Goal: Task Accomplishment & Management: Complete application form

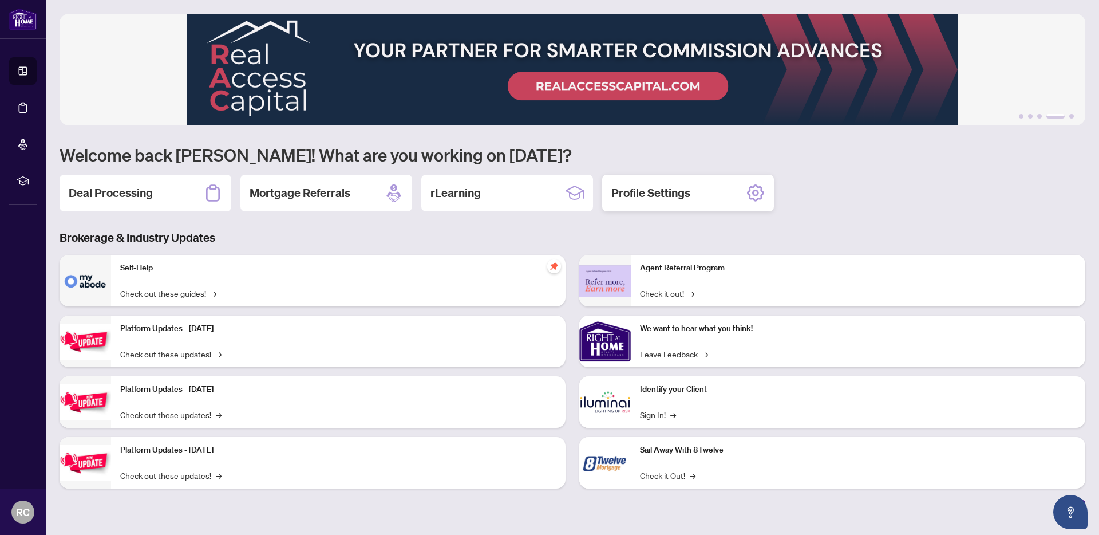
click at [695, 200] on div "Profile Settings" at bounding box center [688, 193] width 172 height 37
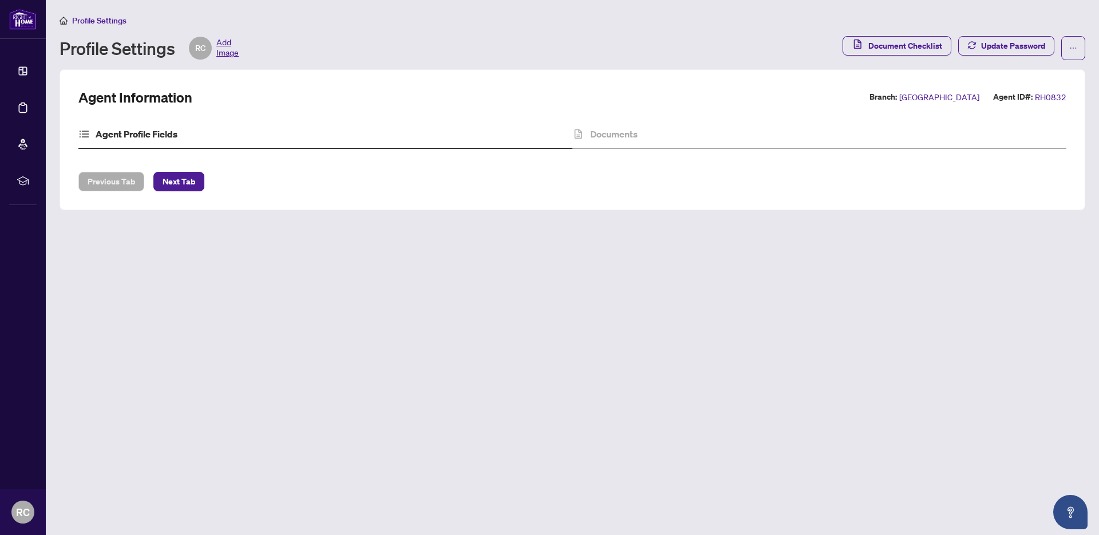
click at [116, 22] on span "Profile Settings" at bounding box center [99, 20] width 54 height 10
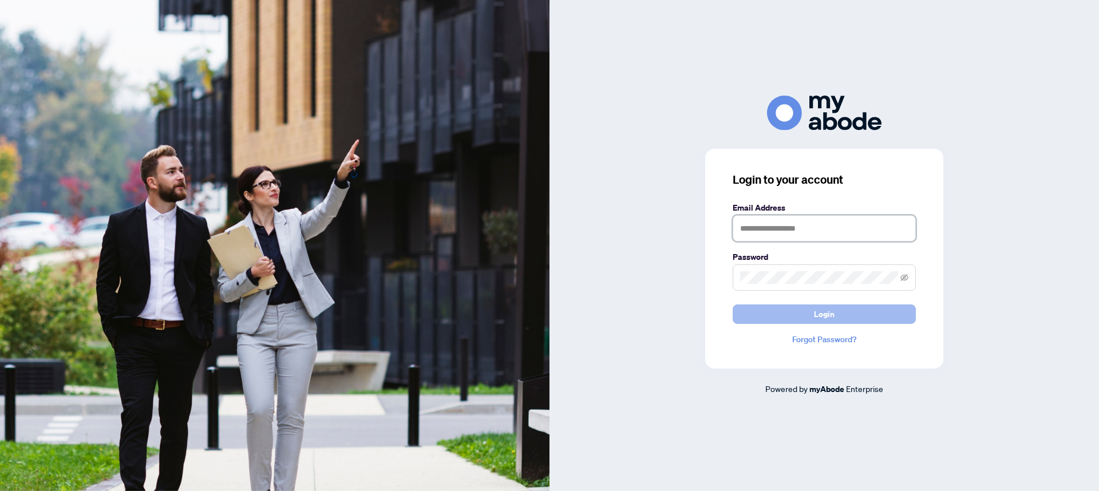
type input "**********"
click at [828, 321] on span "Login" at bounding box center [824, 314] width 21 height 18
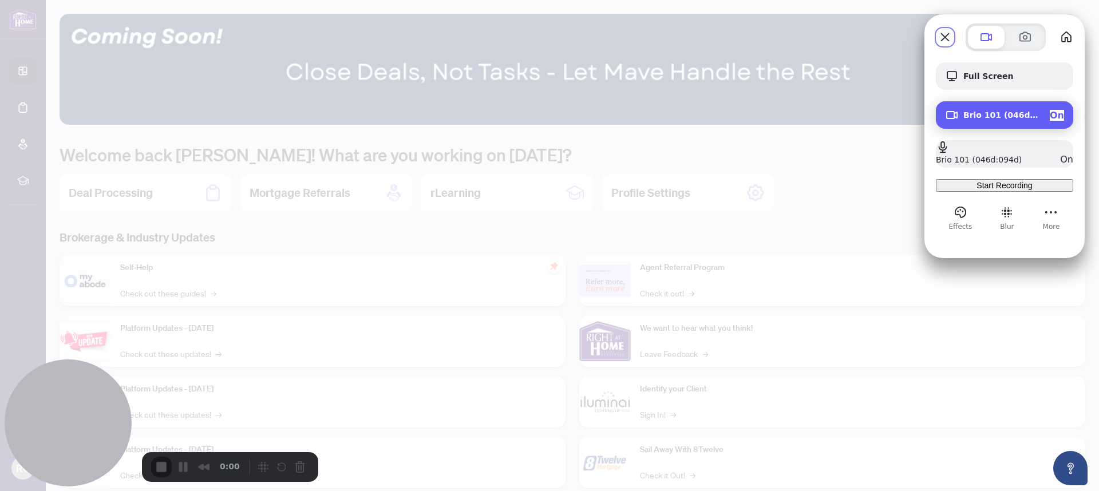
click at [1056, 111] on span "On" at bounding box center [1057, 115] width 14 height 11
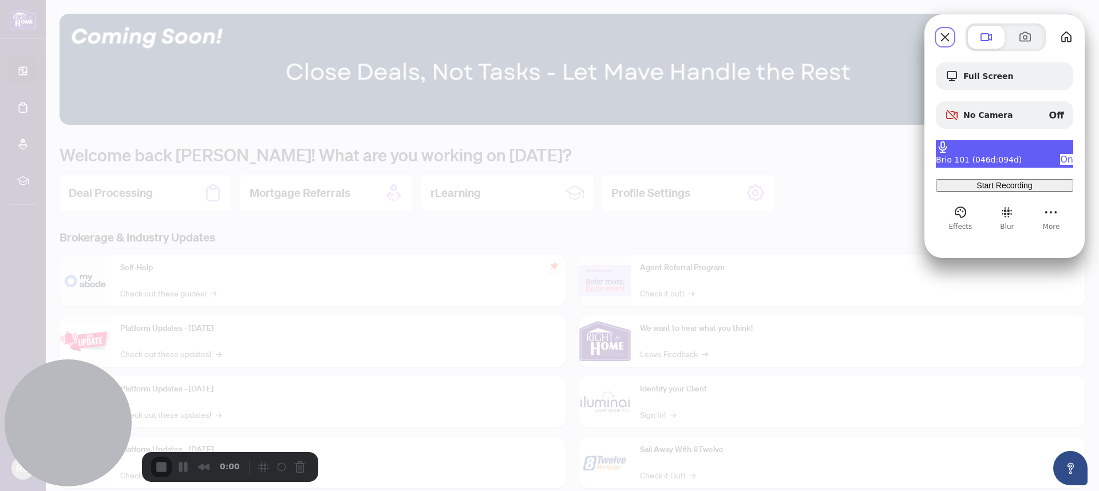
click at [1060, 155] on span "On" at bounding box center [1066, 159] width 13 height 11
click at [989, 168] on div "Full Screen No Camera Off No microphone Off Start Recording" at bounding box center [1004, 126] width 137 height 129
click at [990, 161] on div "No microphone Off" at bounding box center [1004, 153] width 137 height 27
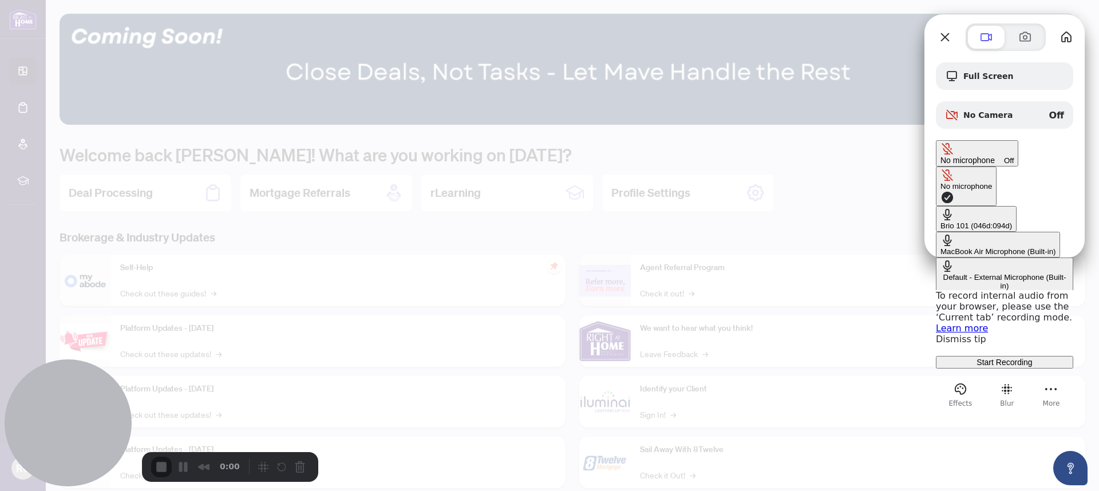
click at [940, 273] on div "Default - External Microphone (Built-in)" at bounding box center [1004, 281] width 128 height 17
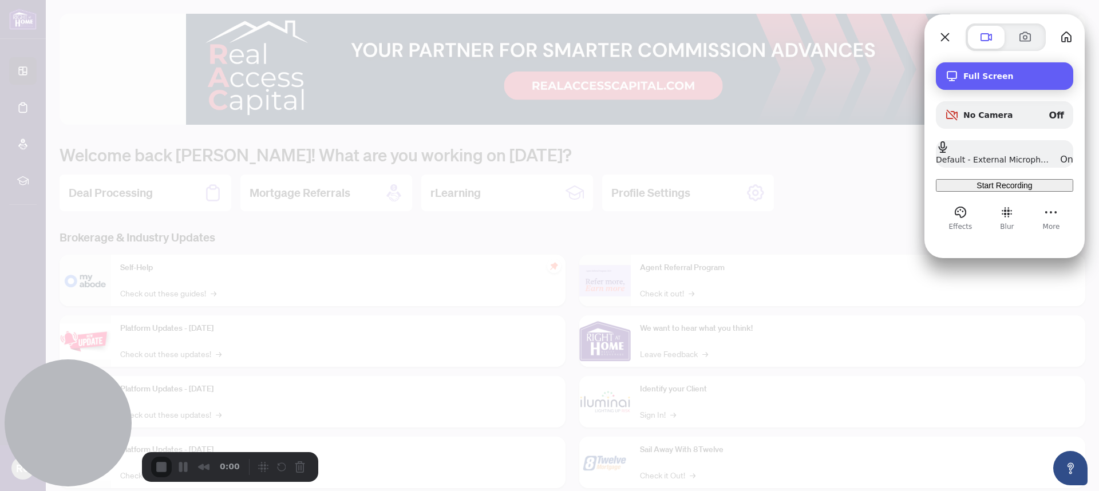
click at [994, 85] on div "Full Screen" at bounding box center [1004, 75] width 137 height 27
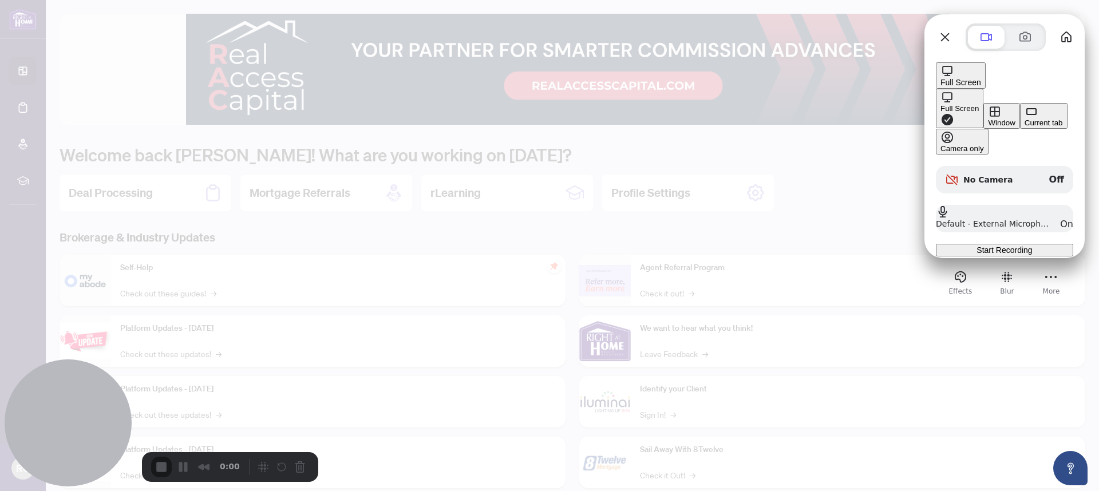
click at [1024, 127] on div "Current tab" at bounding box center [1043, 122] width 38 height 9
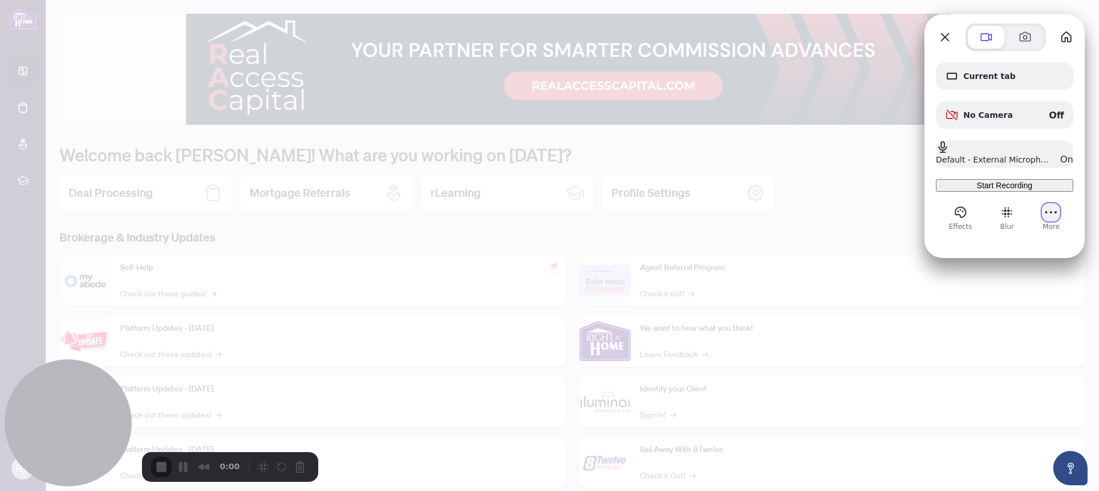
click at [1044, 221] on button "More (9 unread)" at bounding box center [1051, 212] width 18 height 18
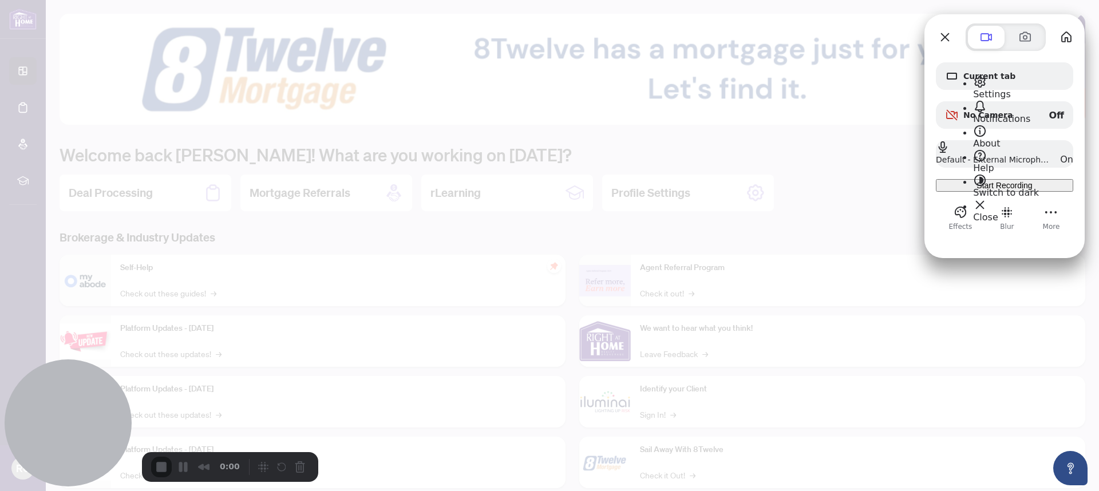
click at [1046, 57] on div "Current tab No Camera Off Default - External Microphone (Built-in) On Start Rec…" at bounding box center [1004, 141] width 160 height 181
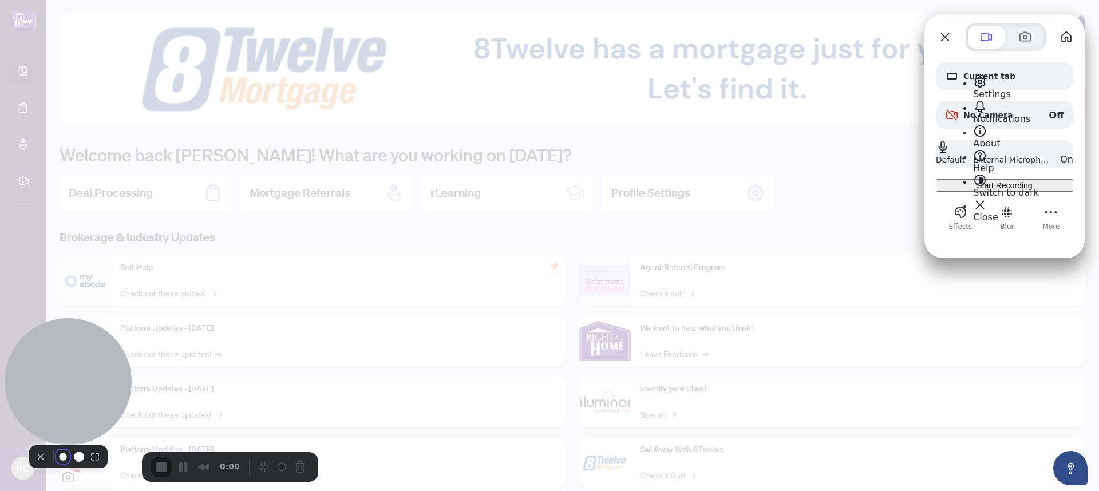
click at [68, 460] on button "Resize small" at bounding box center [63, 457] width 14 height 14
click at [66, 464] on button "Resize small" at bounding box center [63, 457] width 14 height 14
click at [39, 464] on button "Camera off" at bounding box center [41, 457] width 14 height 14
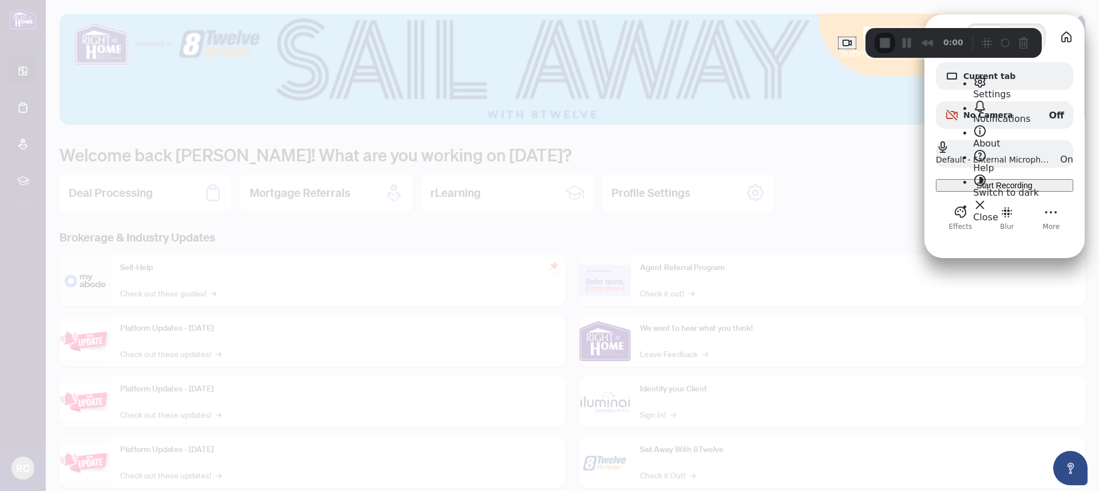
drag, startPoint x: 60, startPoint y: 477, endPoint x: 818, endPoint y: 53, distance: 869.3
click at [865, 53] on div "0:00" at bounding box center [953, 43] width 176 height 30
click at [977, 46] on div "Recorder controls - play pause" at bounding box center [1004, 43] width 55 height 18
click at [979, 203] on span at bounding box center [980, 205] width 14 height 14
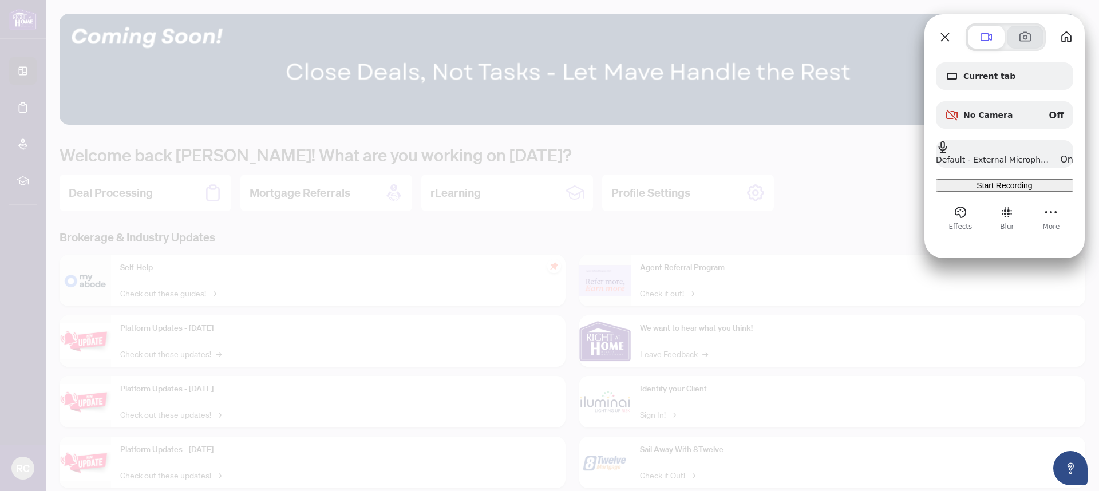
click at [1023, 37] on span at bounding box center [1025, 37] width 14 height 14
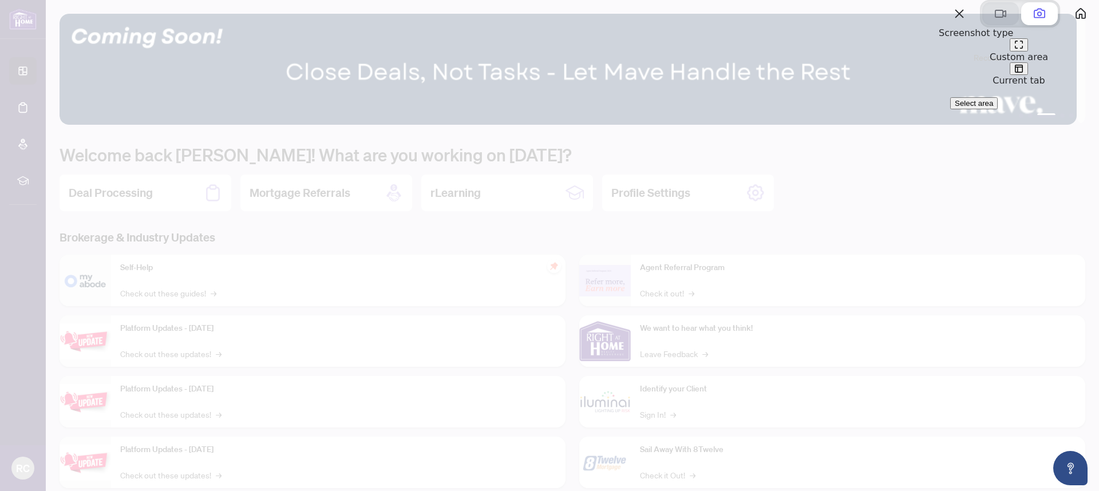
click at [994, 21] on span at bounding box center [1001, 14] width 14 height 14
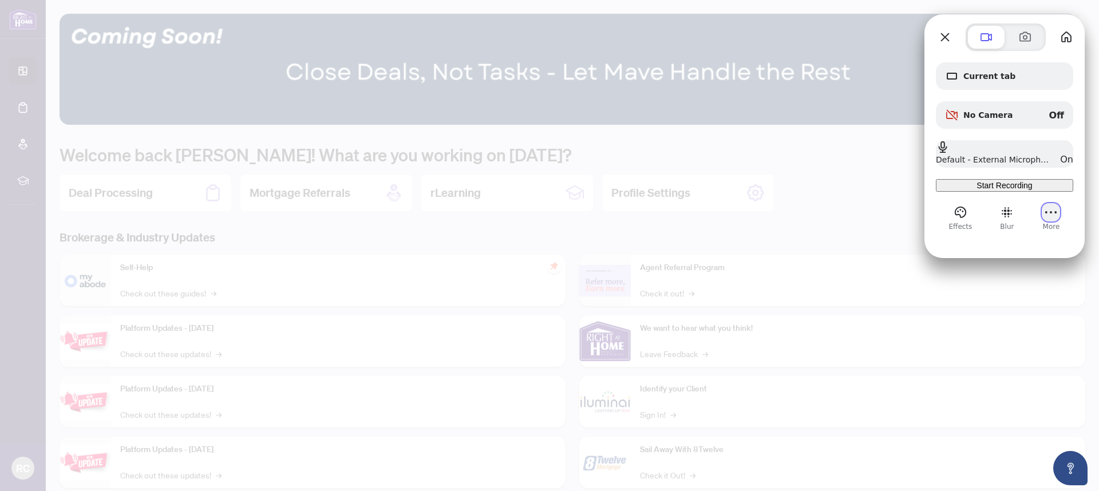
click at [1047, 221] on button "More (9 unread)" at bounding box center [1051, 212] width 18 height 18
click at [1011, 89] on span "Settings" at bounding box center [992, 94] width 38 height 11
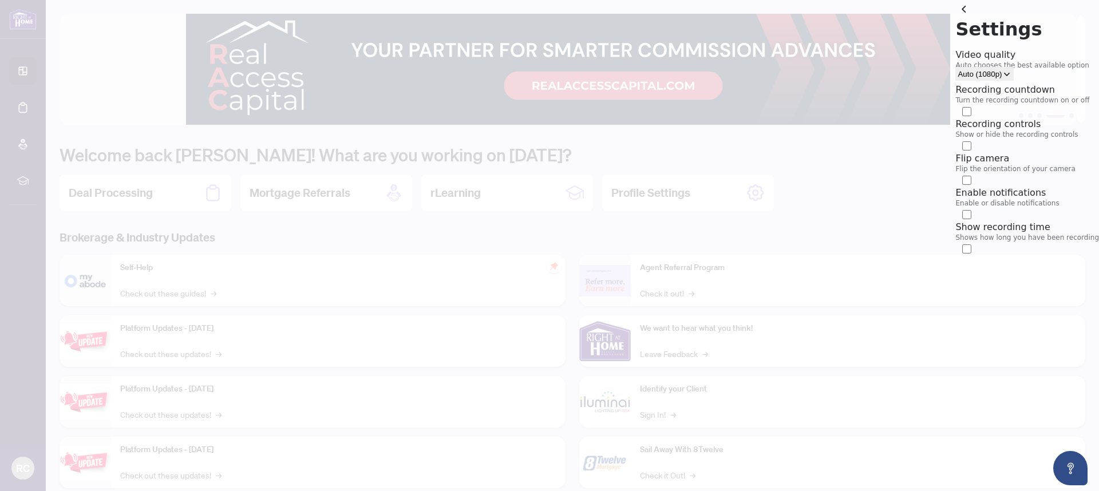
click at [1013, 70] on button "Auto (1080p)" at bounding box center [984, 74] width 58 height 14
click at [955, 18] on button "back" at bounding box center [964, 9] width 18 height 18
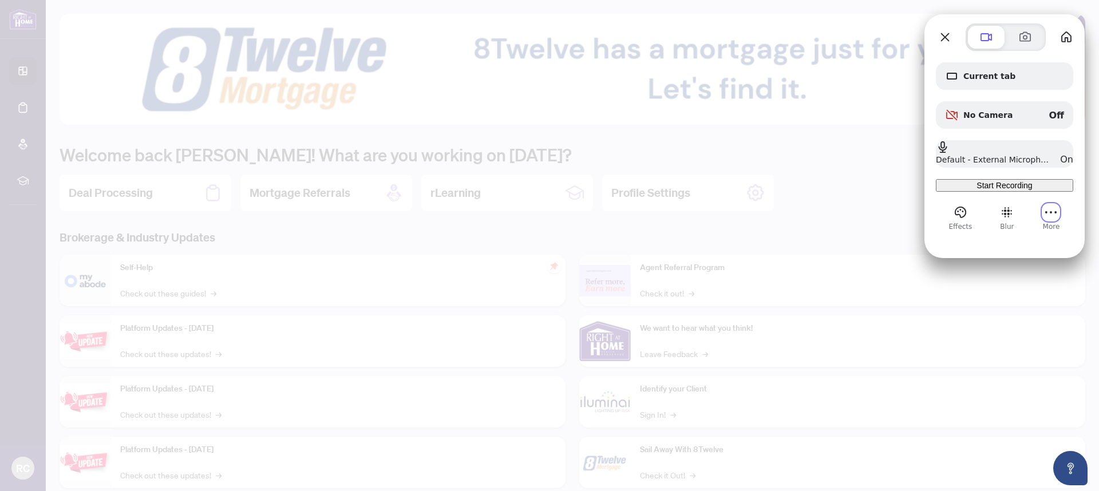
click at [1024, 190] on span "Start Recording" at bounding box center [1004, 185] width 56 height 9
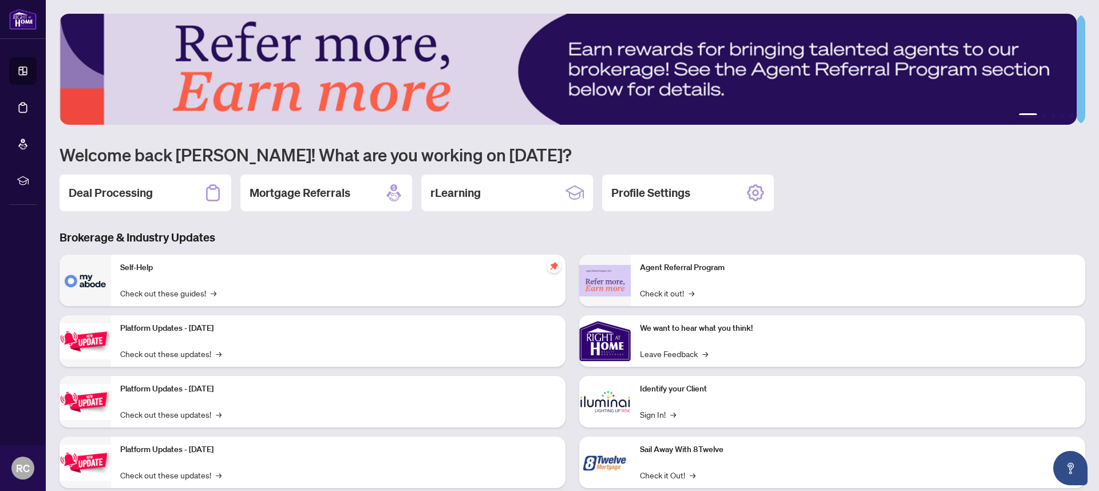
click at [876, 206] on div "Deal Processing Mortgage Referrals rLearning Profile Settings" at bounding box center [573, 193] width 1026 height 37
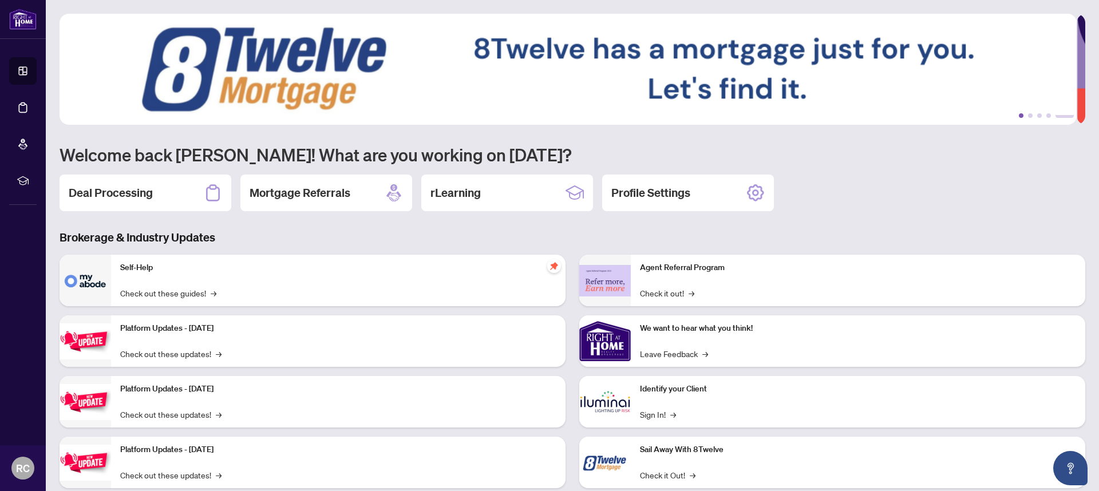
click at [1019, 117] on button "1" at bounding box center [1021, 115] width 5 height 5
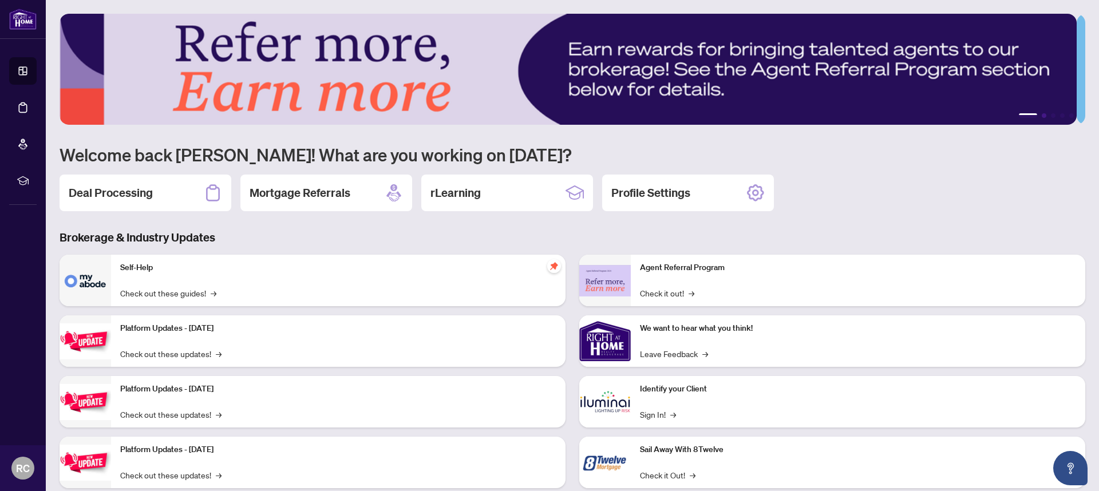
click at [1042, 117] on button "2" at bounding box center [1044, 115] width 5 height 5
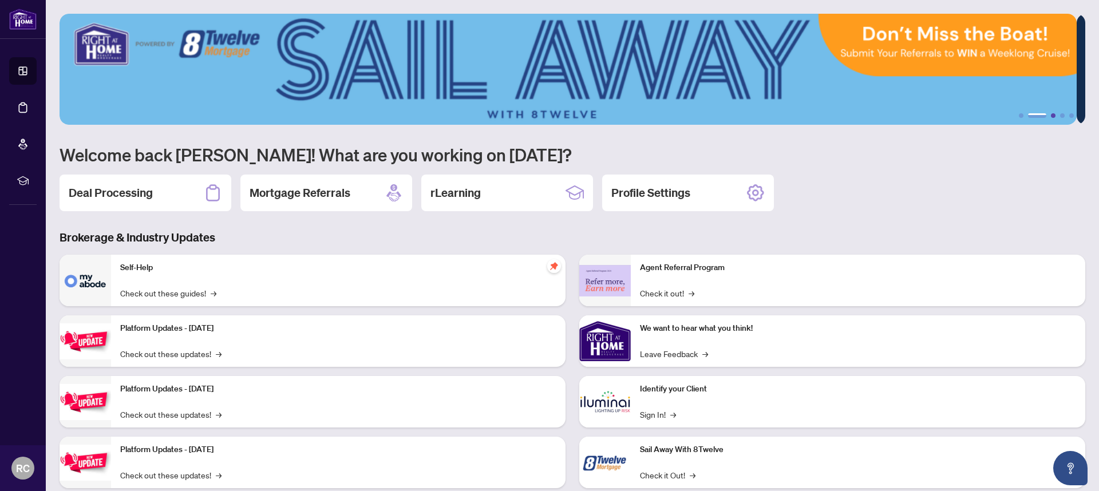
click at [1051, 117] on button "3" at bounding box center [1053, 115] width 5 height 5
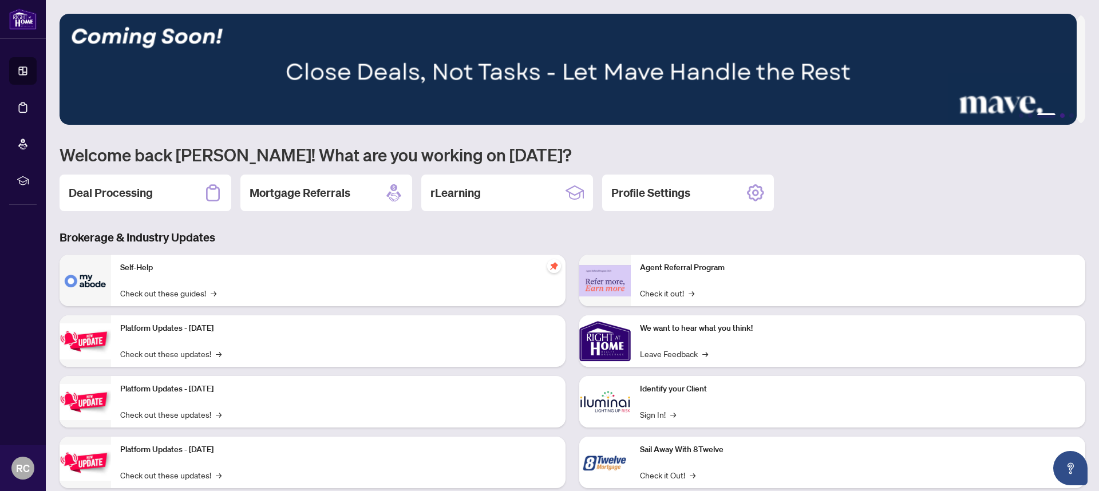
click at [1060, 116] on button "4" at bounding box center [1062, 115] width 5 height 5
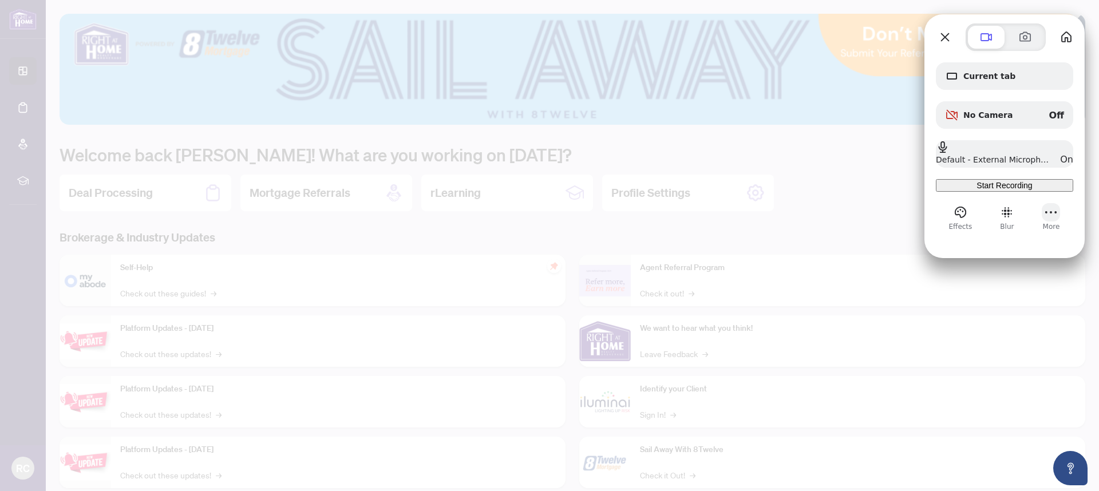
click at [1052, 221] on button "More (9 unread)" at bounding box center [1051, 212] width 18 height 18
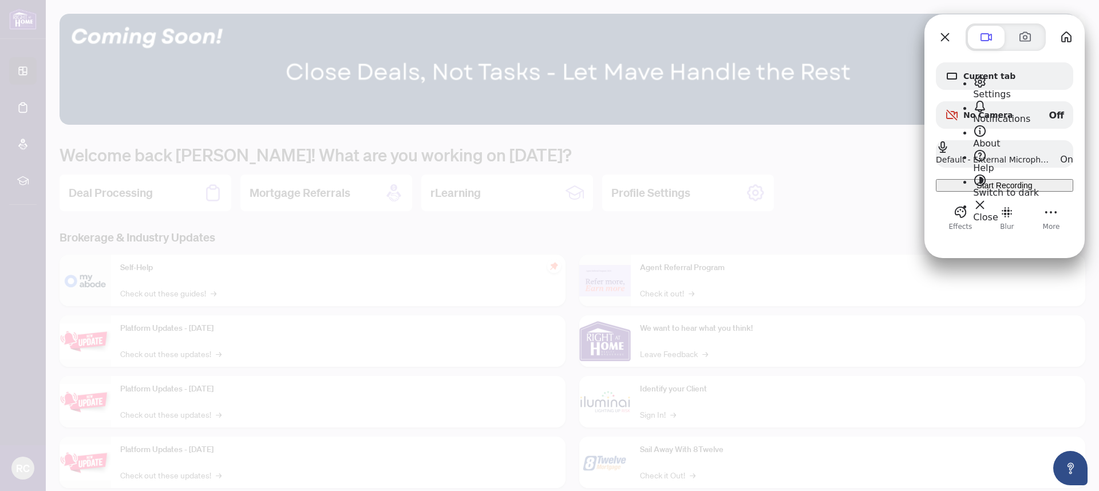
click at [1011, 89] on span "Settings" at bounding box center [992, 94] width 38 height 11
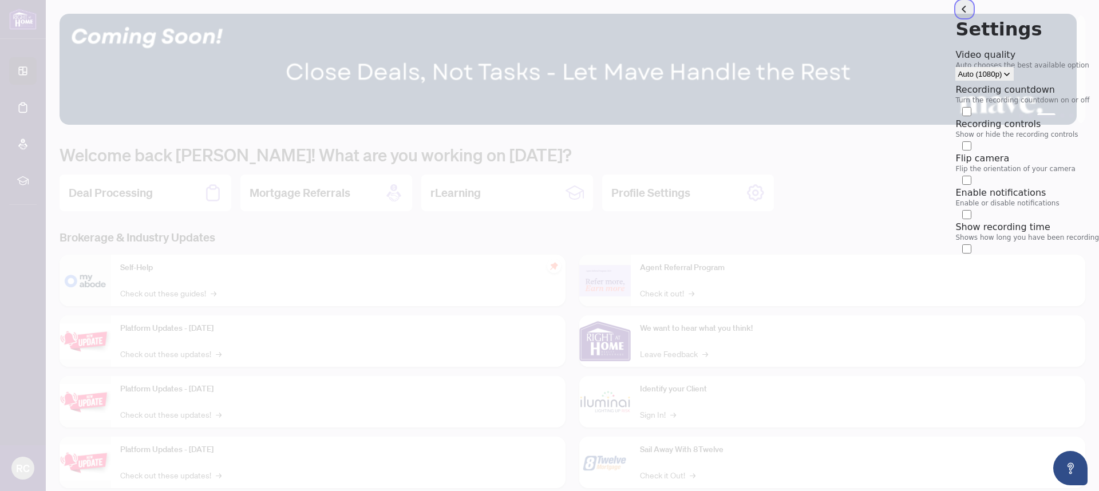
click at [955, 18] on button "back" at bounding box center [964, 9] width 18 height 18
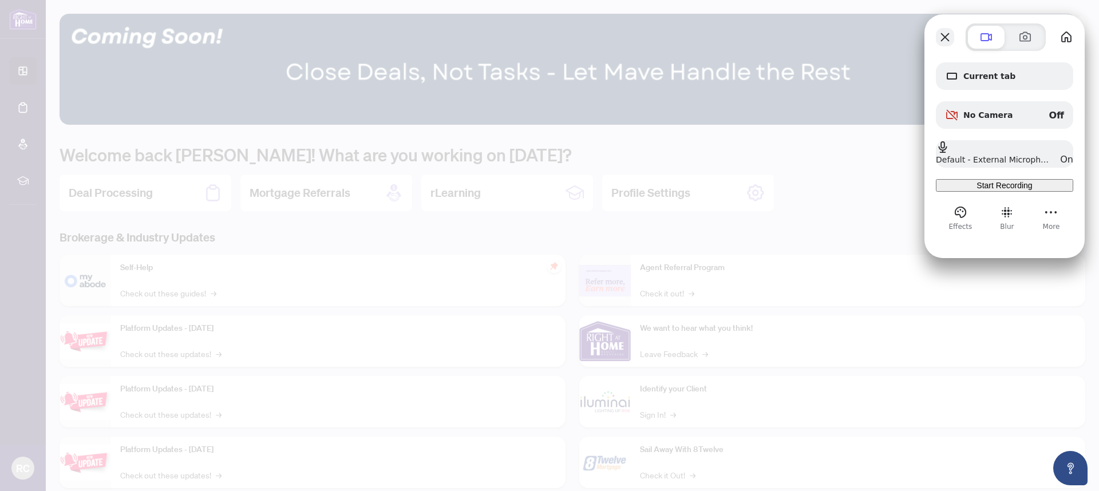
click at [949, 40] on button "Close" at bounding box center [945, 37] width 18 height 18
click at [955, 221] on button "Effects" at bounding box center [960, 212] width 18 height 18
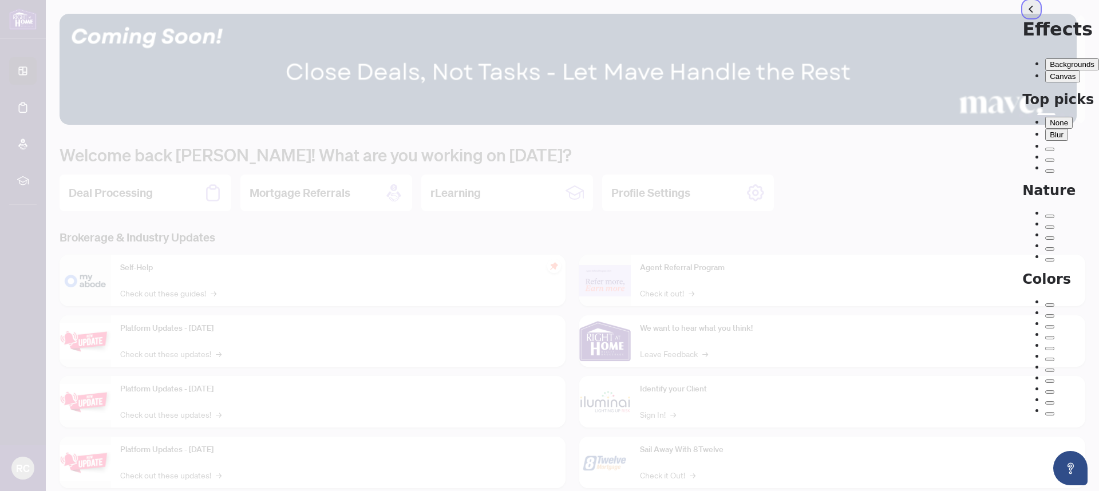
click at [1022, 18] on button "back" at bounding box center [1031, 9] width 18 height 18
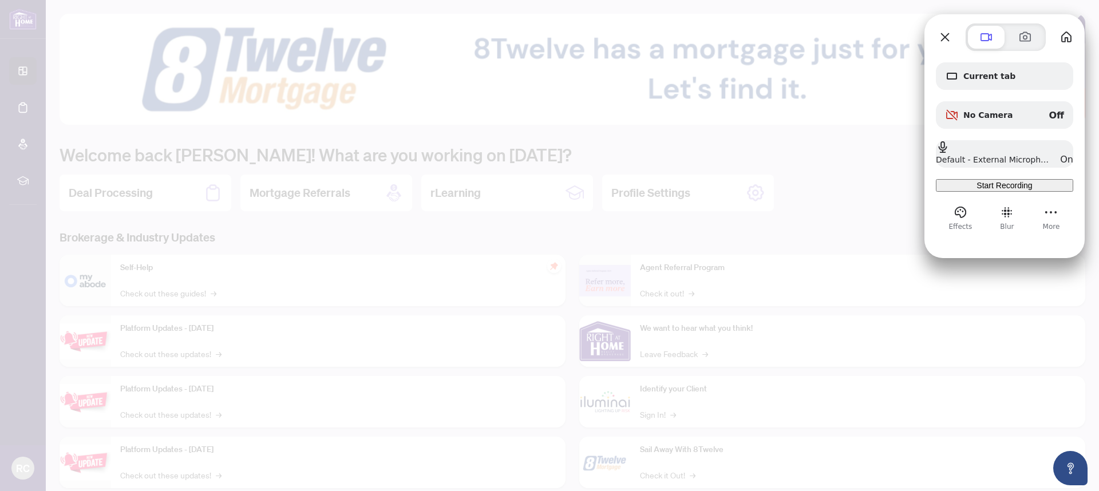
click at [981, 190] on span "Start Recording" at bounding box center [1004, 185] width 56 height 9
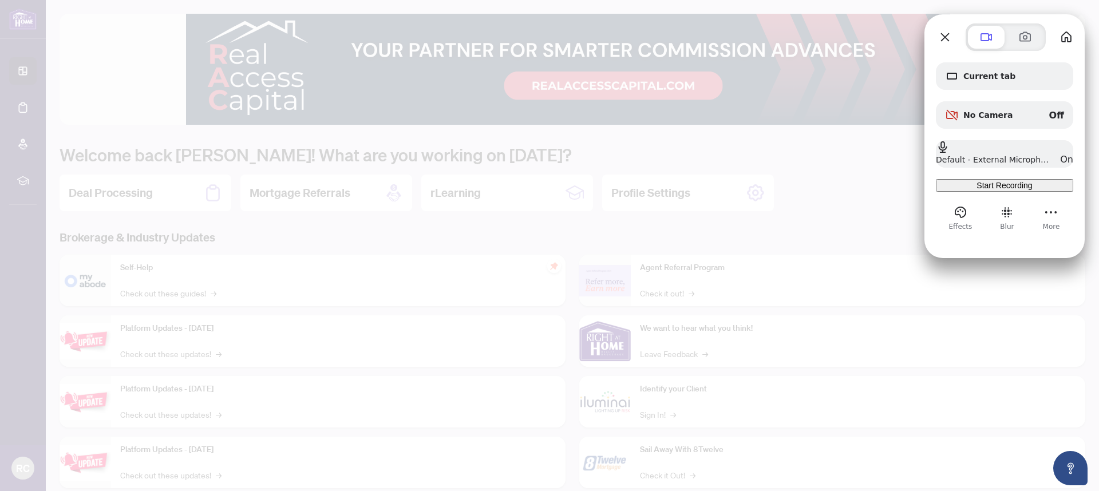
click at [1005, 190] on span "Start Recording" at bounding box center [1004, 185] width 56 height 9
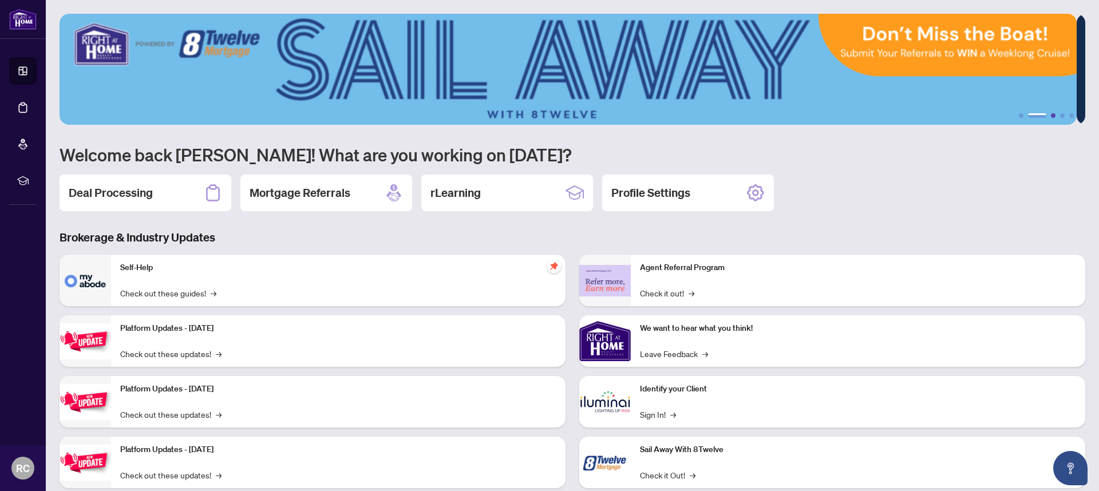
click at [1051, 117] on button "3" at bounding box center [1053, 115] width 5 height 5
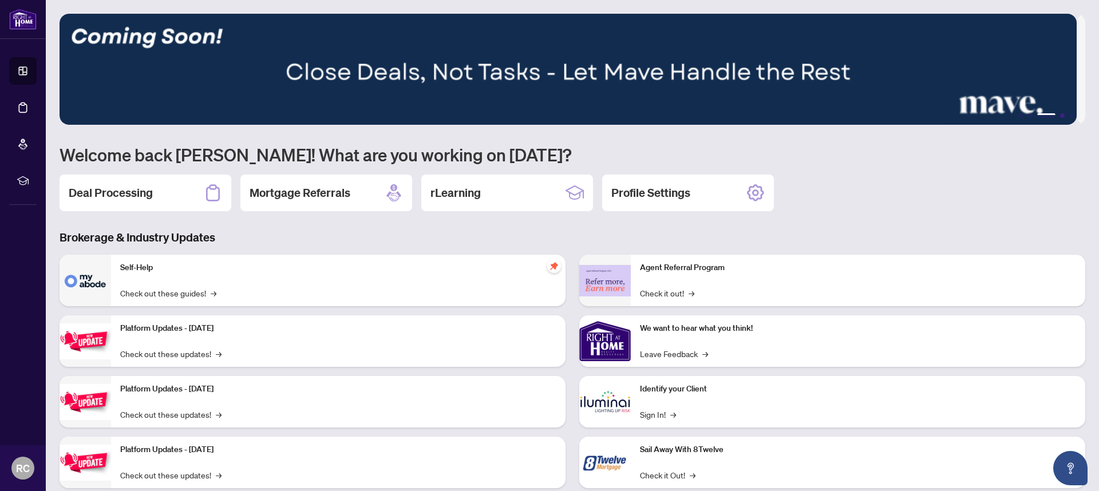
click at [1060, 114] on button "4" at bounding box center [1062, 115] width 5 height 5
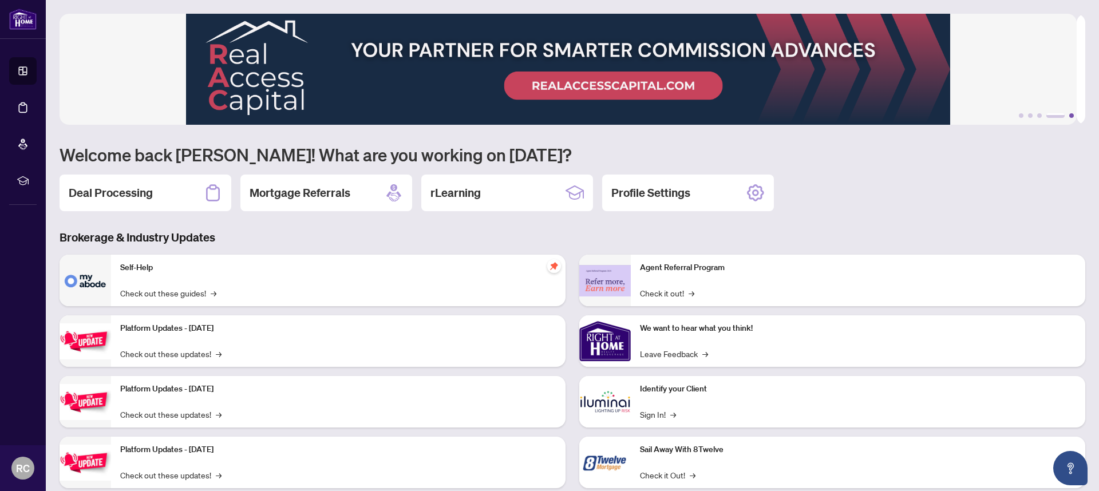
click at [1069, 116] on button "5" at bounding box center [1071, 115] width 5 height 5
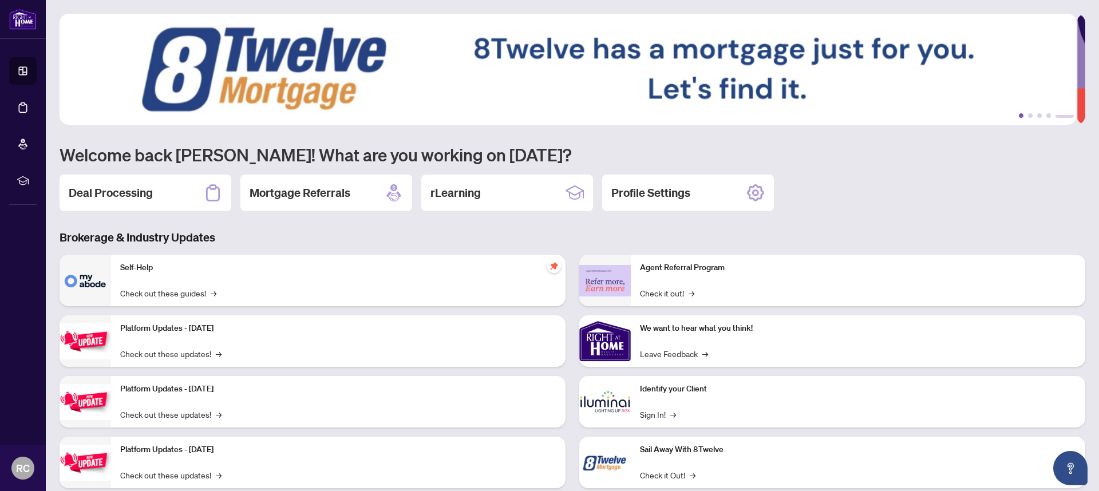
click at [1019, 116] on button "1" at bounding box center [1021, 115] width 5 height 5
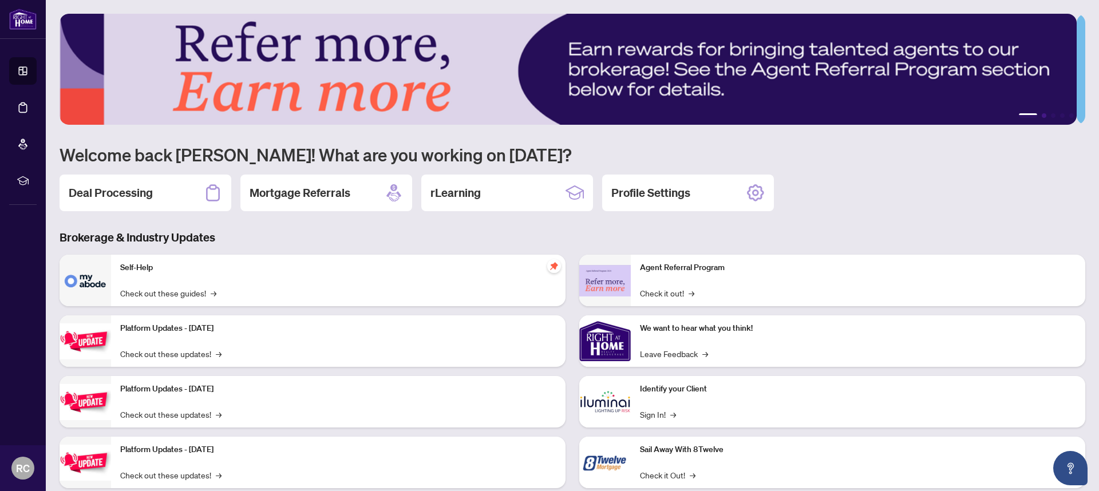
click at [1042, 116] on button "2" at bounding box center [1044, 115] width 5 height 5
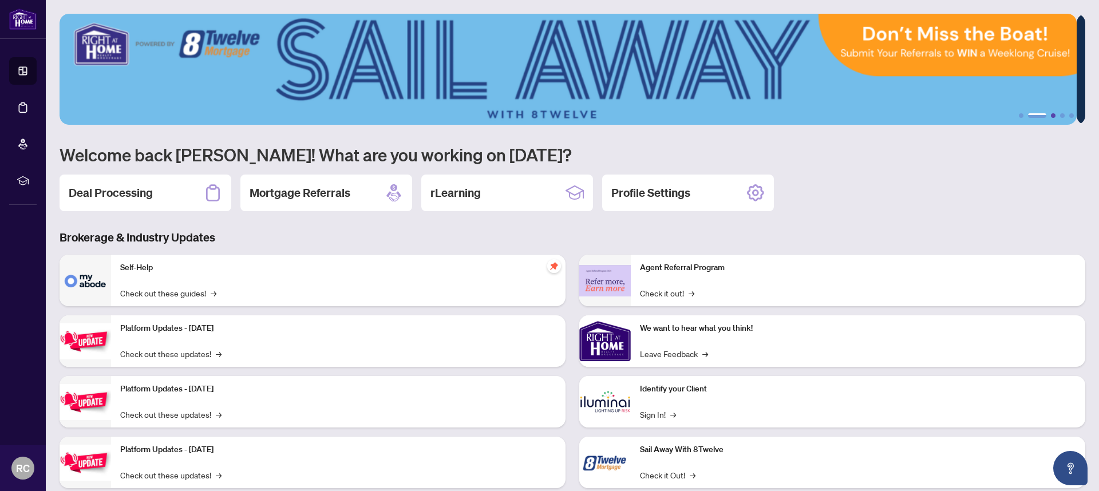
click at [1051, 117] on button "3" at bounding box center [1053, 115] width 5 height 5
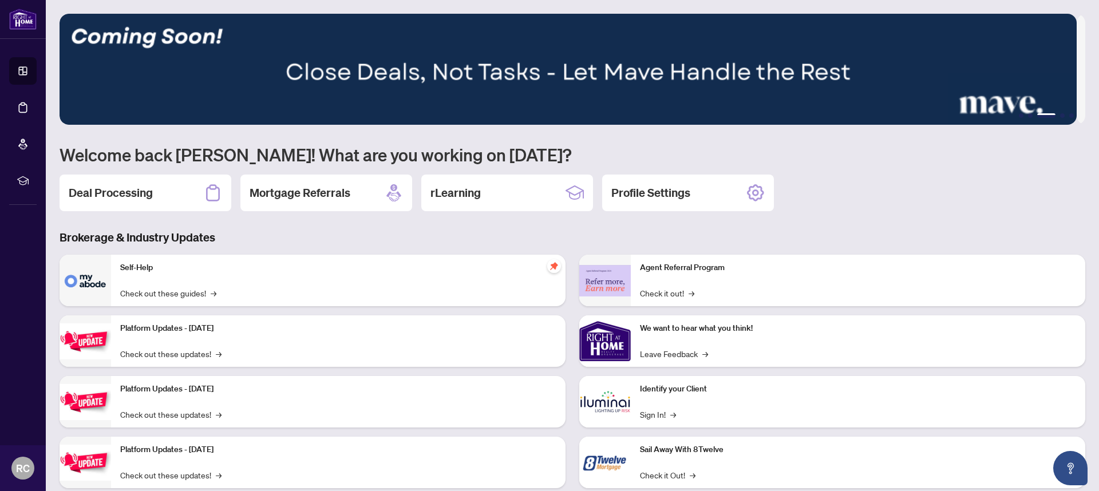
click at [1056, 116] on ul "1 2 3 4 5" at bounding box center [573, 115] width 1026 height 5
click at [1060, 115] on button "4" at bounding box center [1062, 115] width 5 height 5
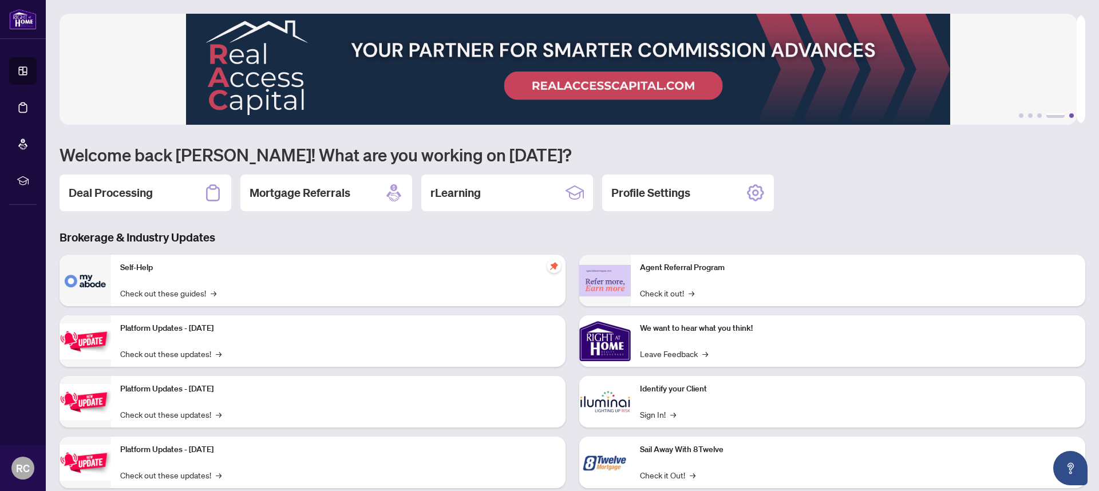
click at [1069, 116] on button "5" at bounding box center [1071, 115] width 5 height 5
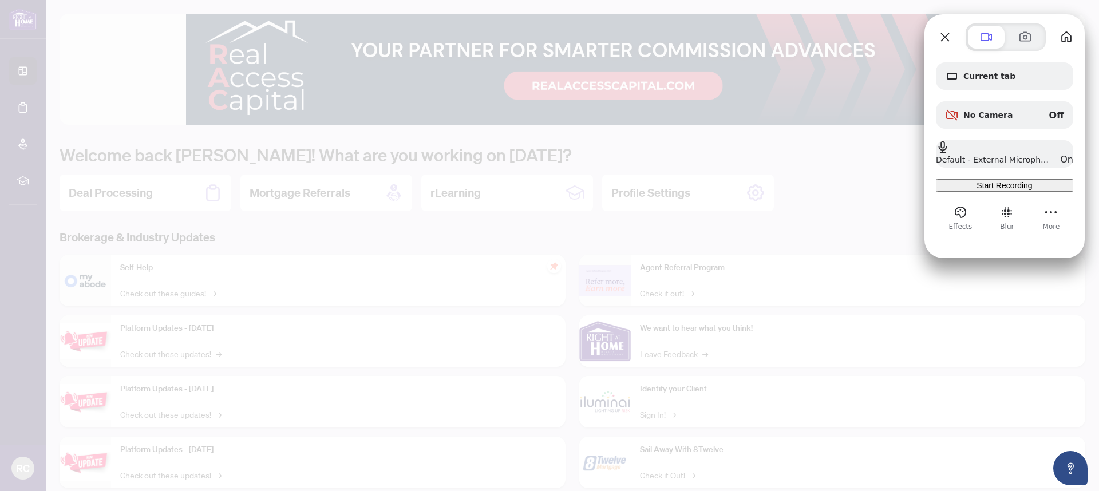
click at [1025, 190] on span "Start Recording" at bounding box center [1004, 185] width 56 height 9
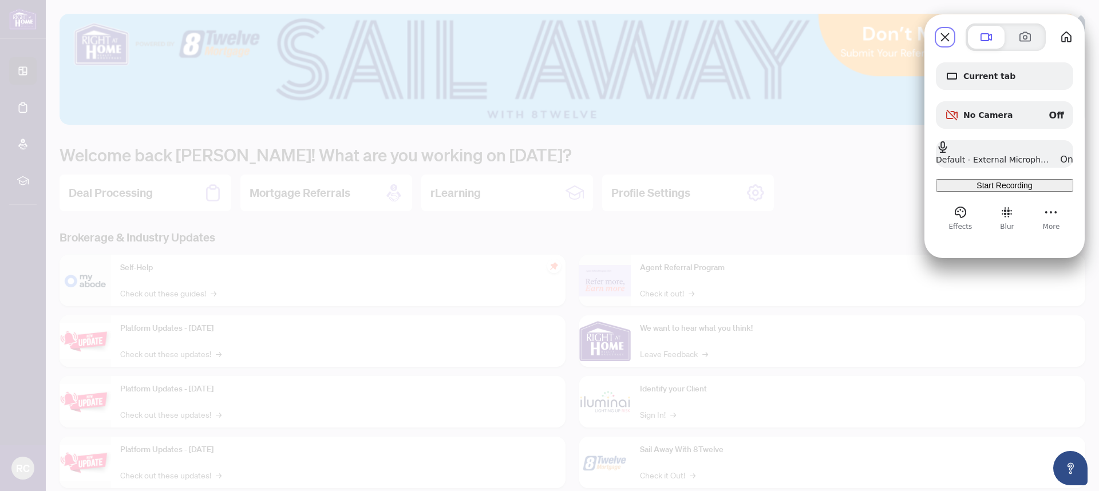
click at [1011, 188] on span "Start Recording" at bounding box center [1004, 185] width 56 height 9
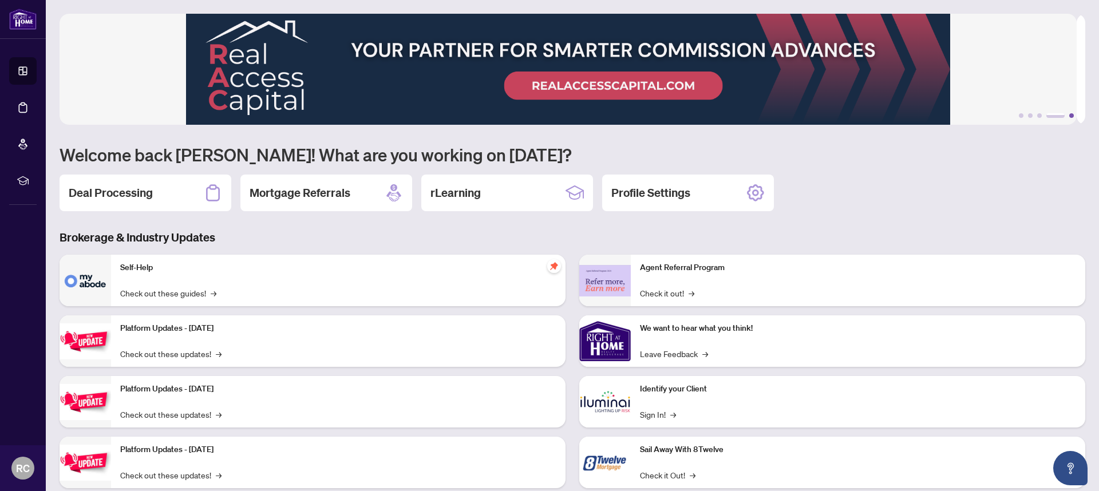
click at [1069, 117] on button "5" at bounding box center [1071, 115] width 5 height 5
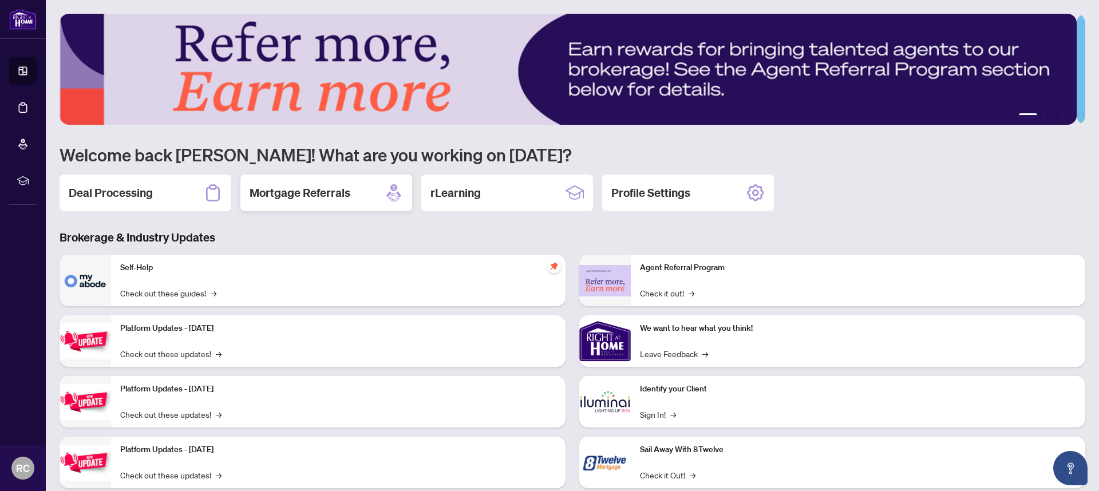
click at [371, 193] on div "Mortgage Referrals" at bounding box center [326, 193] width 172 height 37
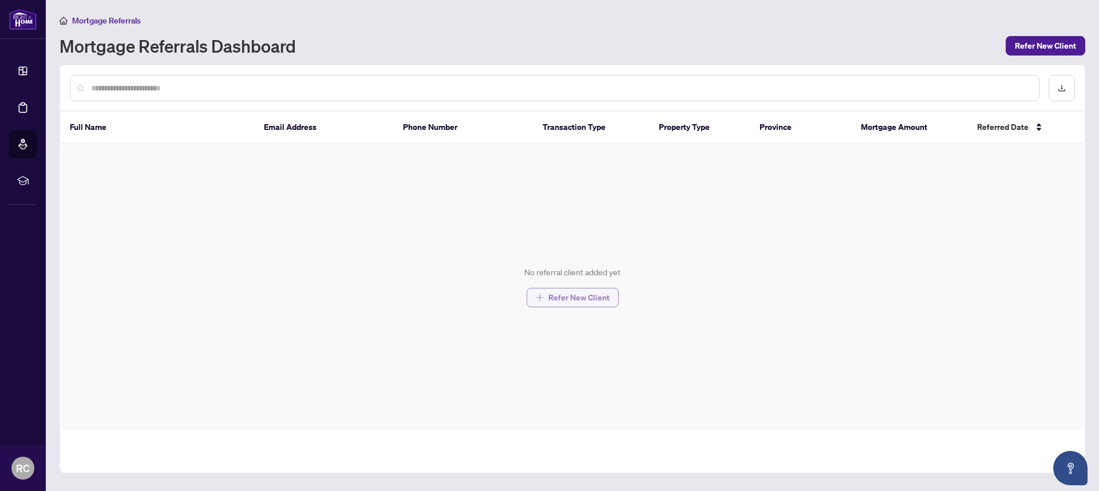
click at [573, 296] on span "Refer New Client" at bounding box center [578, 297] width 61 height 18
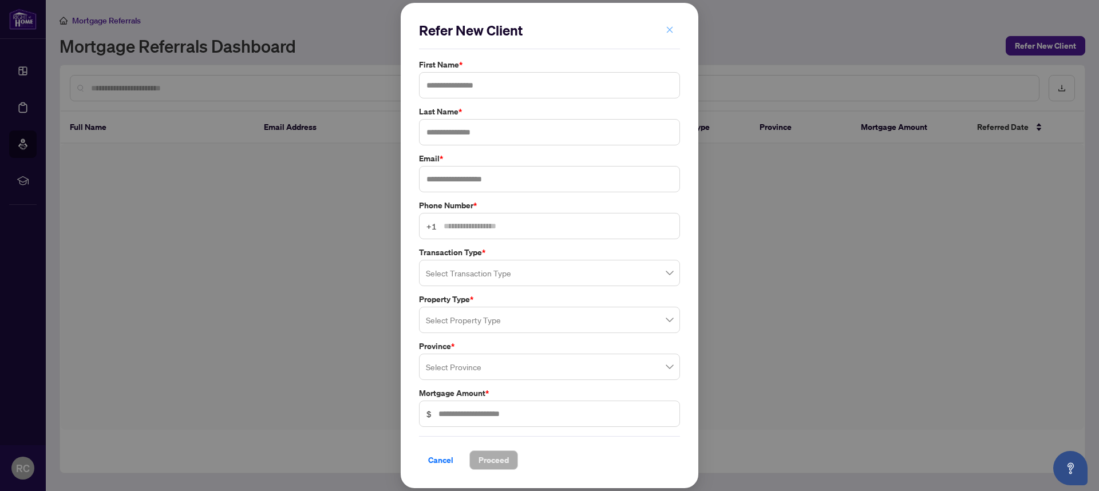
click at [667, 30] on icon "close" at bounding box center [670, 30] width 8 height 8
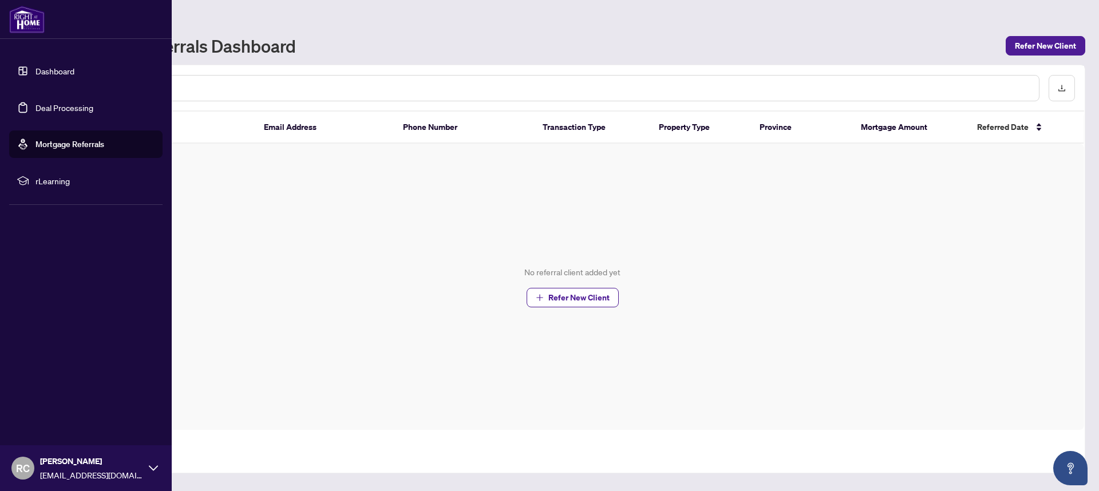
click at [35, 73] on link "Dashboard" at bounding box center [54, 71] width 39 height 10
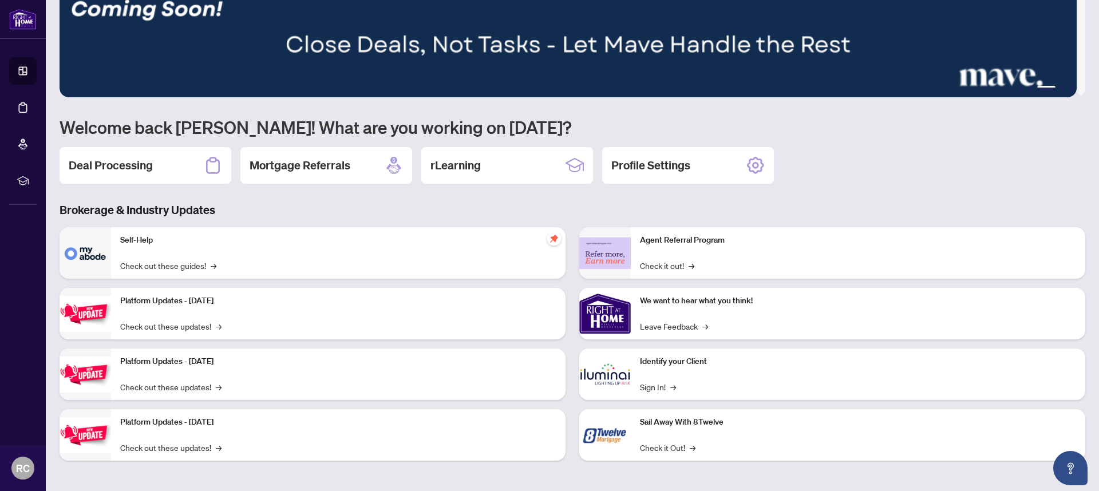
scroll to position [27, 0]
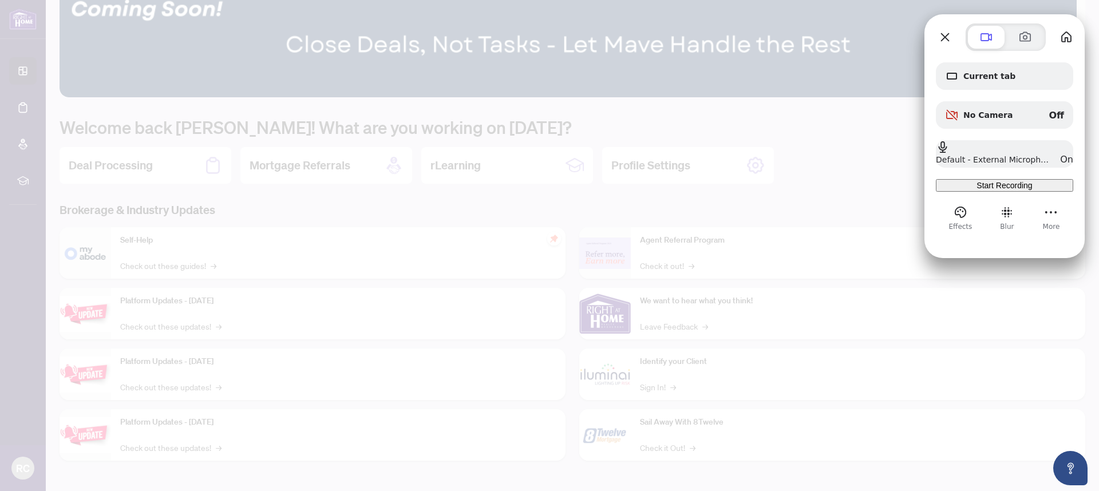
click at [1032, 190] on span "Start Recording" at bounding box center [1004, 185] width 56 height 9
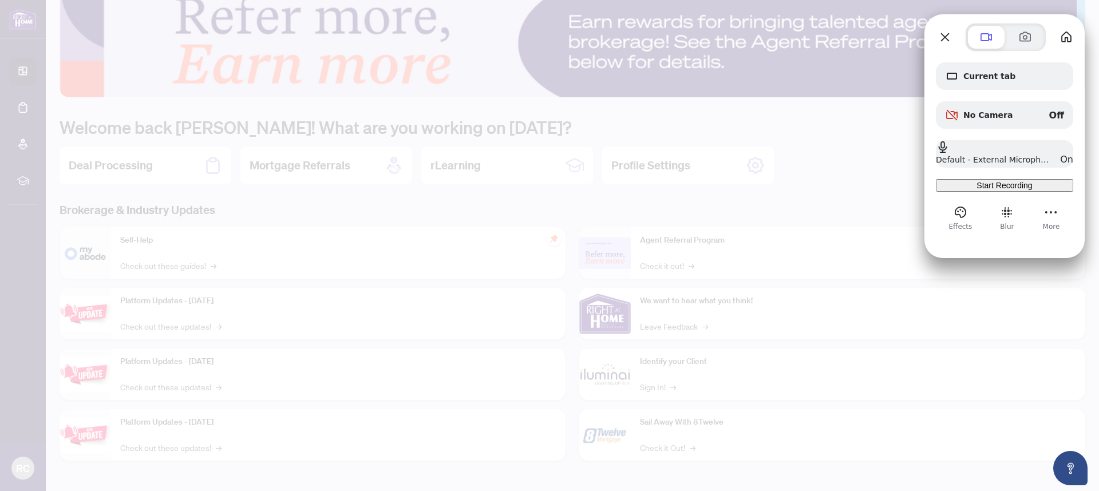
click at [983, 190] on div "Start Recording" at bounding box center [1004, 185] width 128 height 9
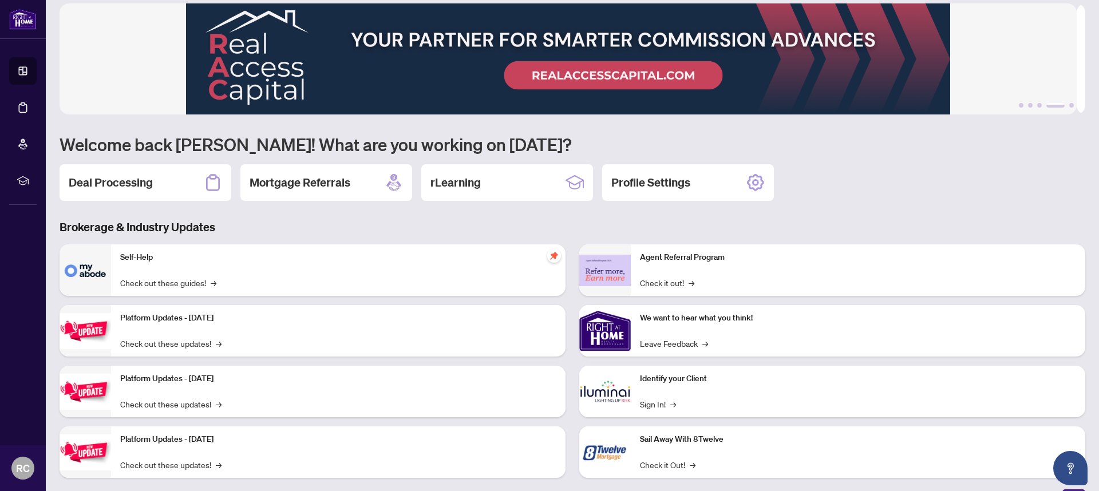
scroll to position [8, 0]
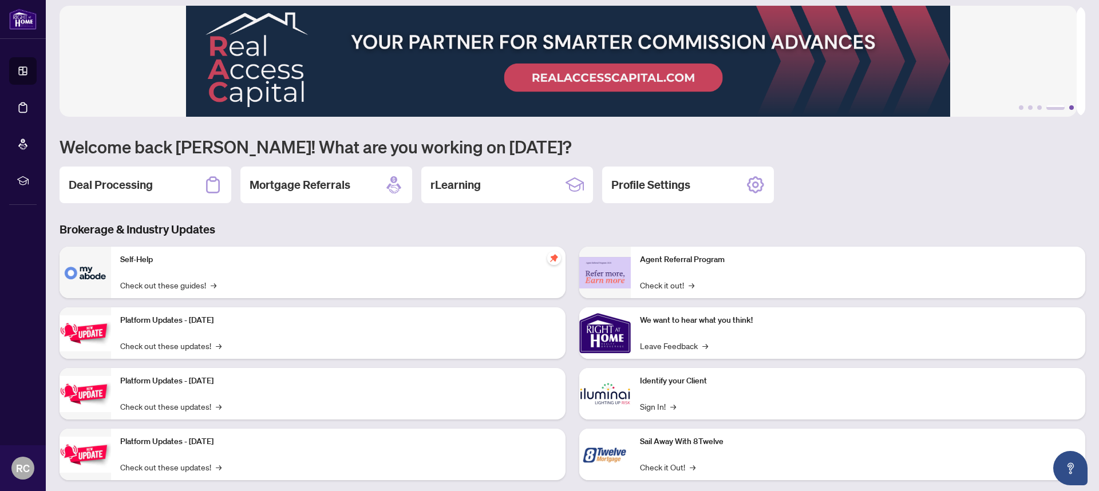
click at [1069, 109] on button "5" at bounding box center [1071, 107] width 5 height 5
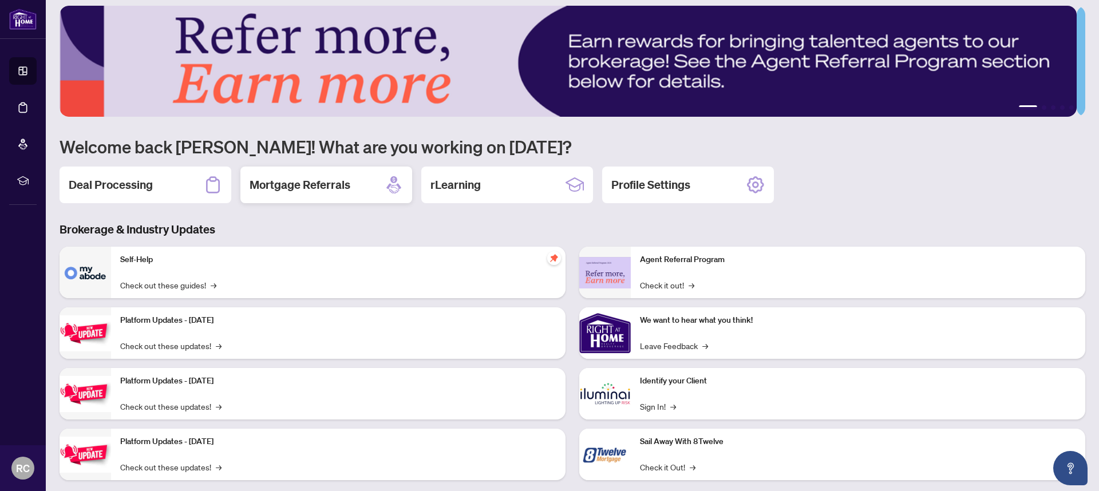
click at [359, 189] on div "Mortgage Referrals" at bounding box center [326, 185] width 172 height 37
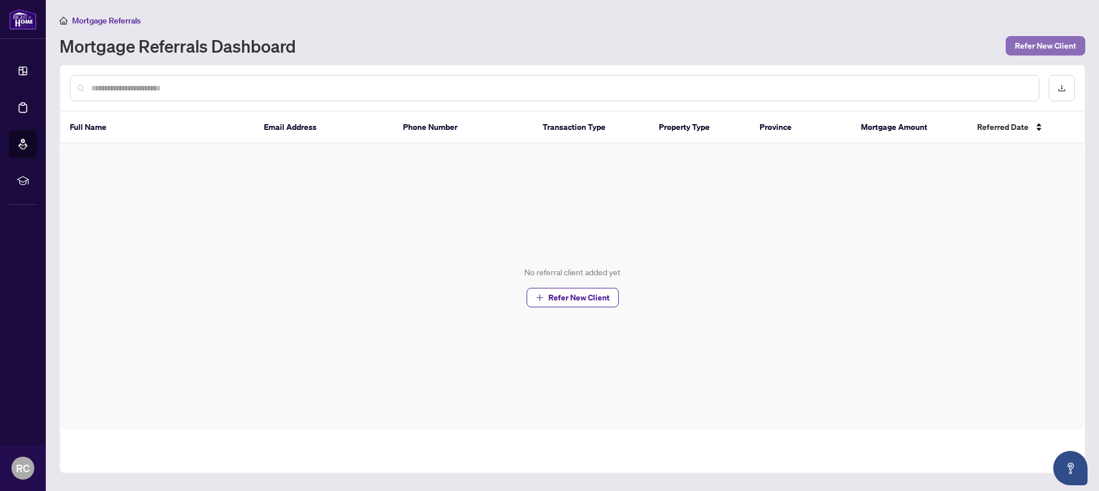
click at [1014, 49] on button "Refer New Client" at bounding box center [1046, 45] width 80 height 19
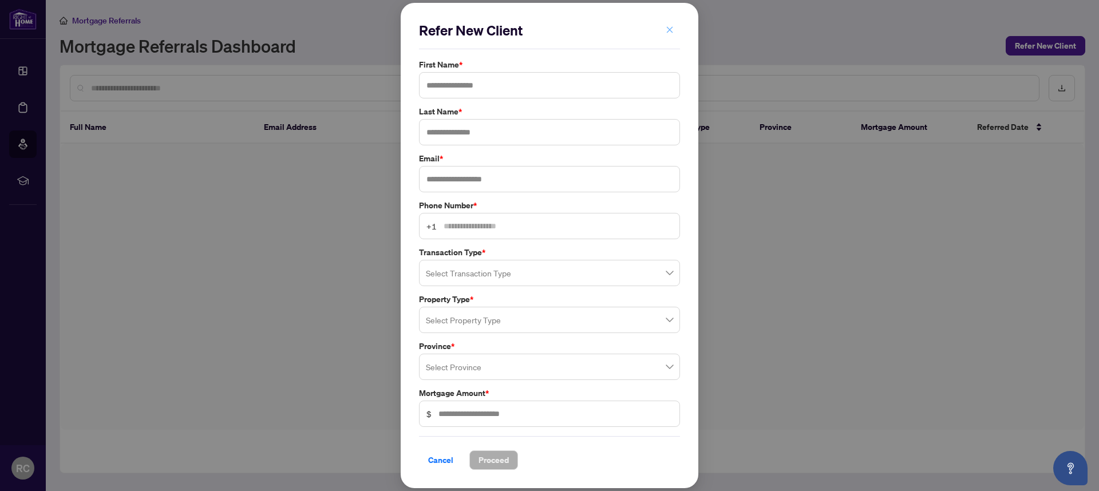
click at [668, 27] on icon "close" at bounding box center [670, 30] width 8 height 8
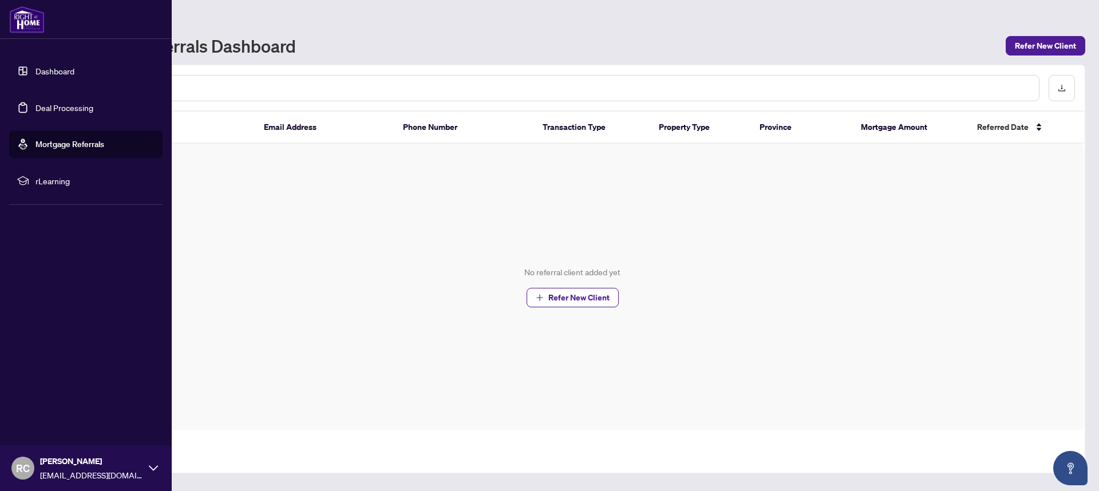
click at [39, 73] on link "Dashboard" at bounding box center [54, 71] width 39 height 10
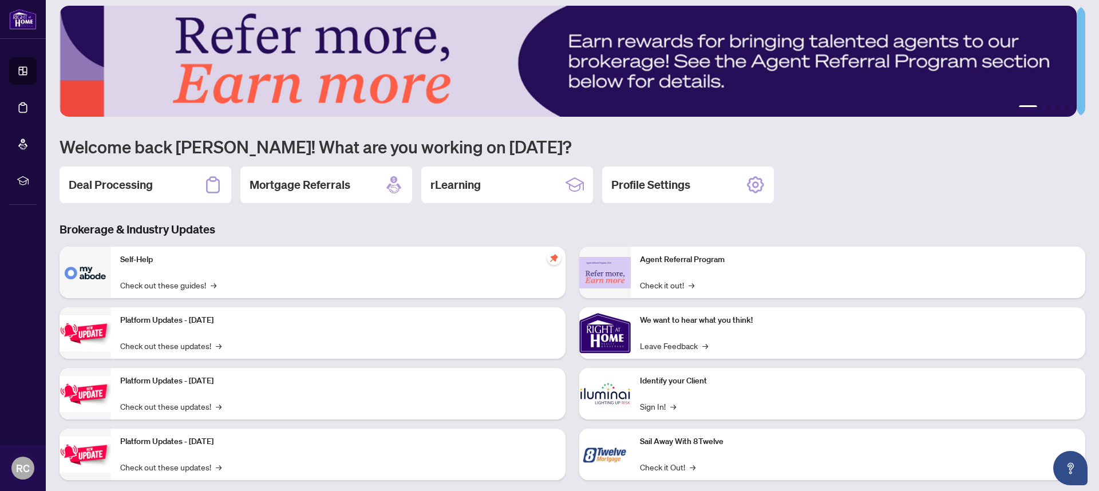
scroll to position [27, 0]
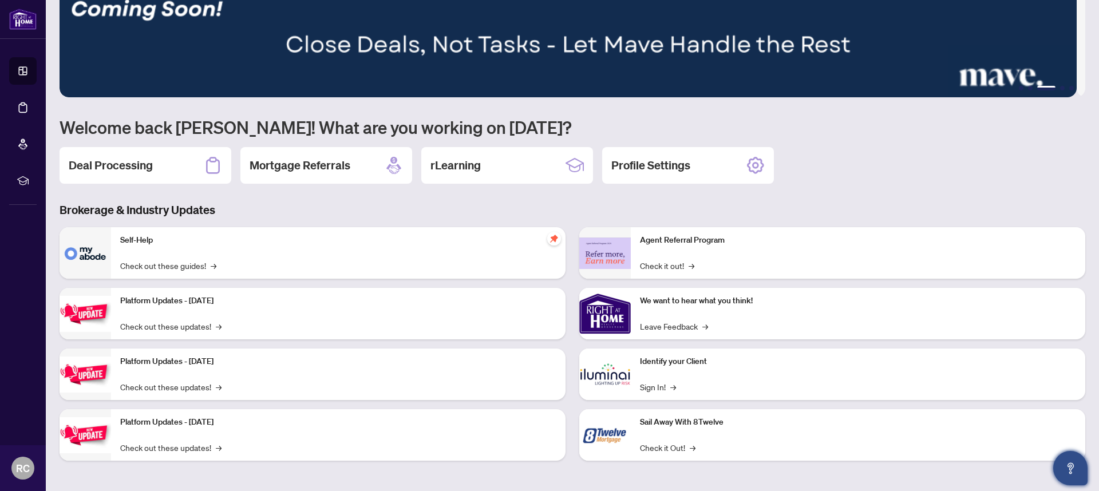
click at [1065, 465] on icon "Open asap" at bounding box center [1070, 468] width 14 height 14
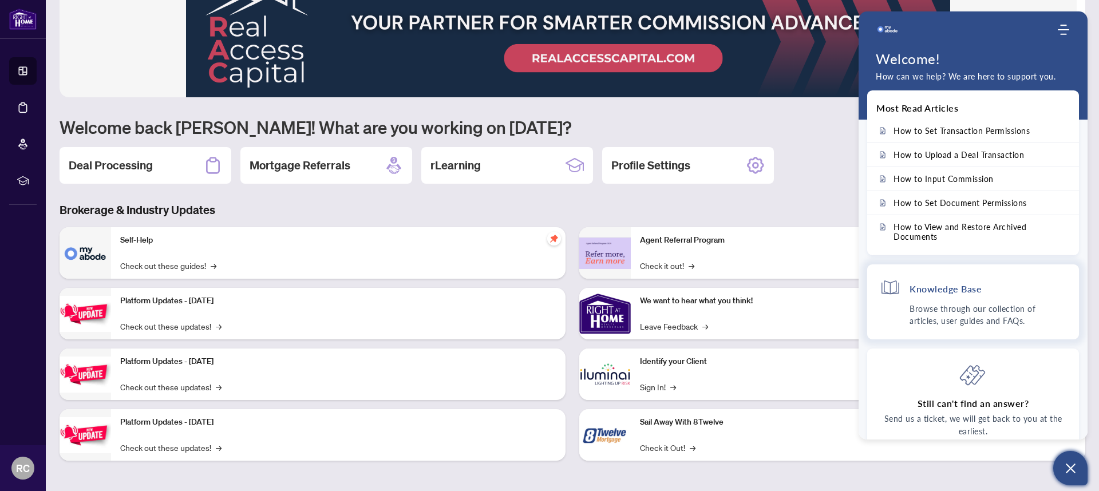
click at [937, 304] on p "Browse through our collection of articles, user guides and FAQs." at bounding box center [987, 315] width 157 height 24
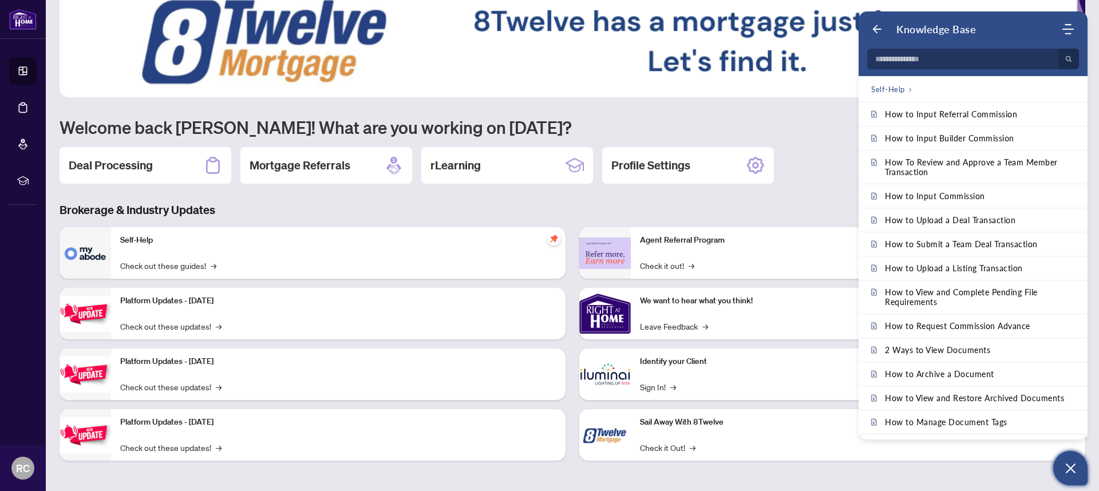
click at [903, 89] on span "Self-Help" at bounding box center [888, 89] width 34 height 11
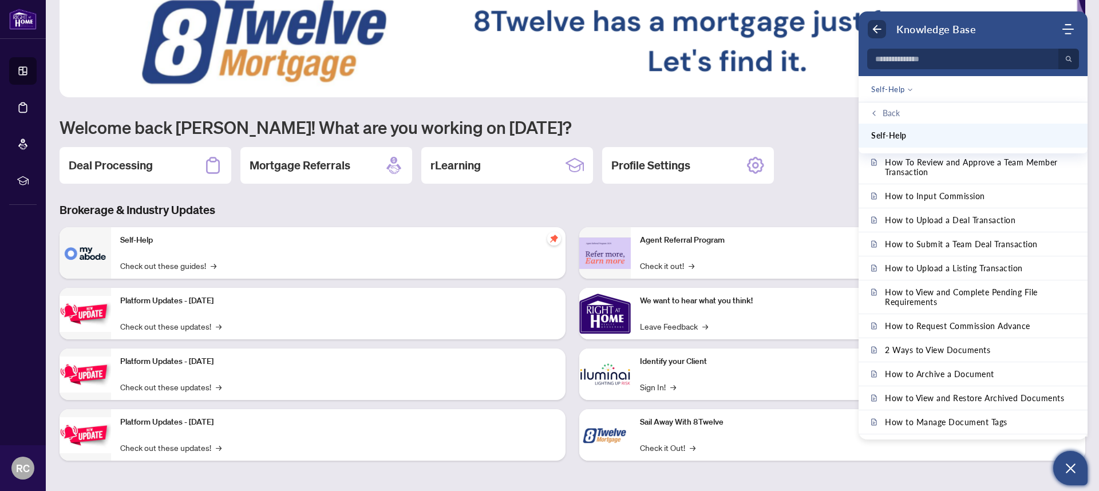
click at [880, 29] on use "Back" at bounding box center [877, 29] width 9 height 9
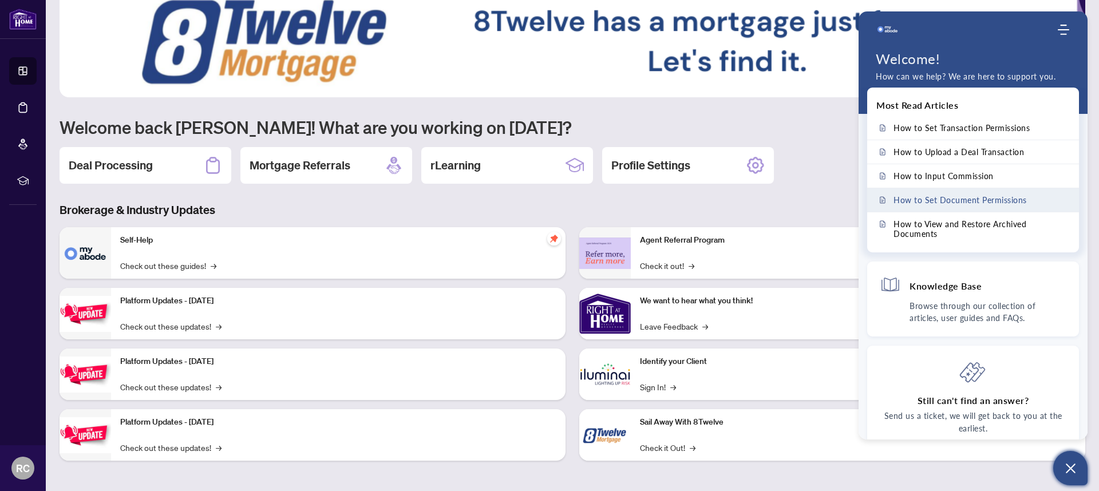
scroll to position [0, 0]
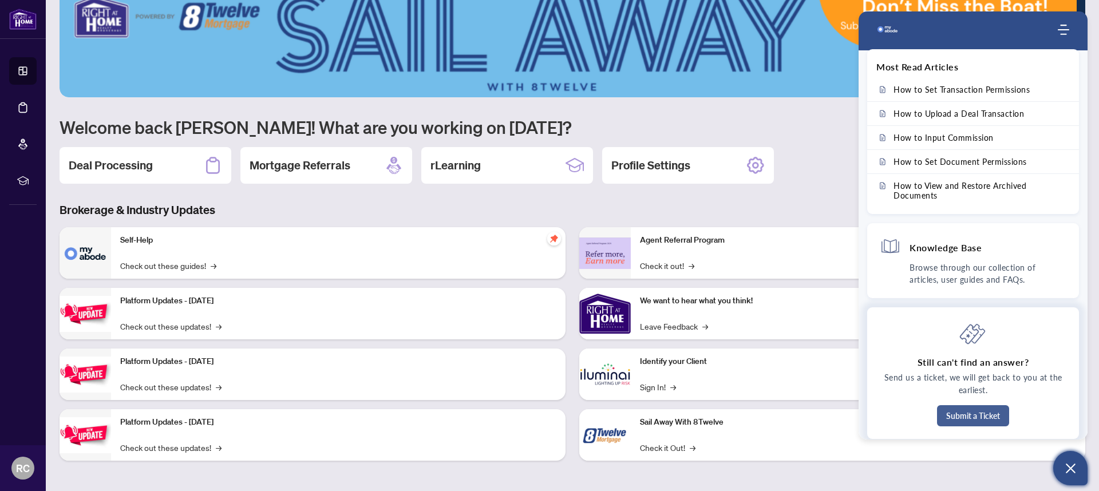
click at [991, 419] on button "Submit a Ticket" at bounding box center [973, 415] width 72 height 21
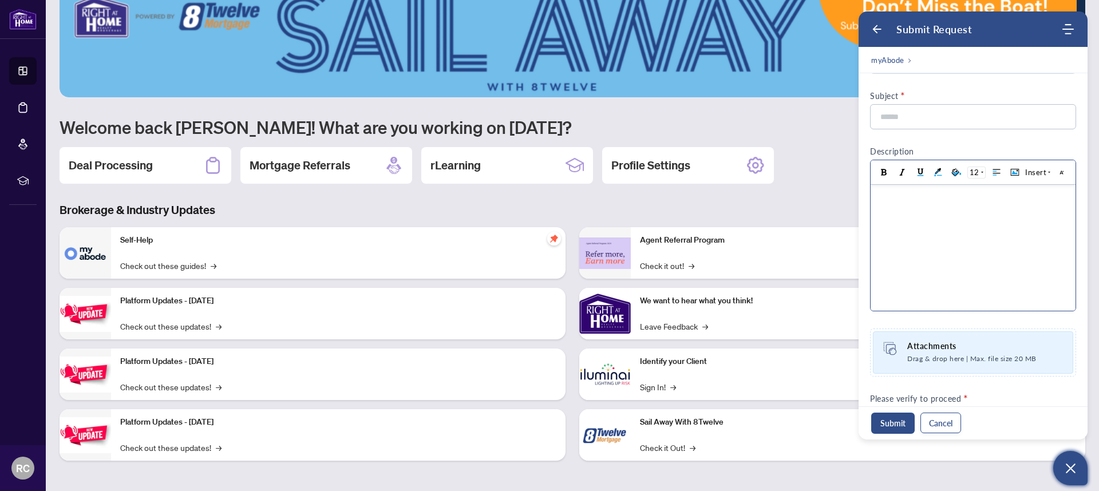
scroll to position [135, 0]
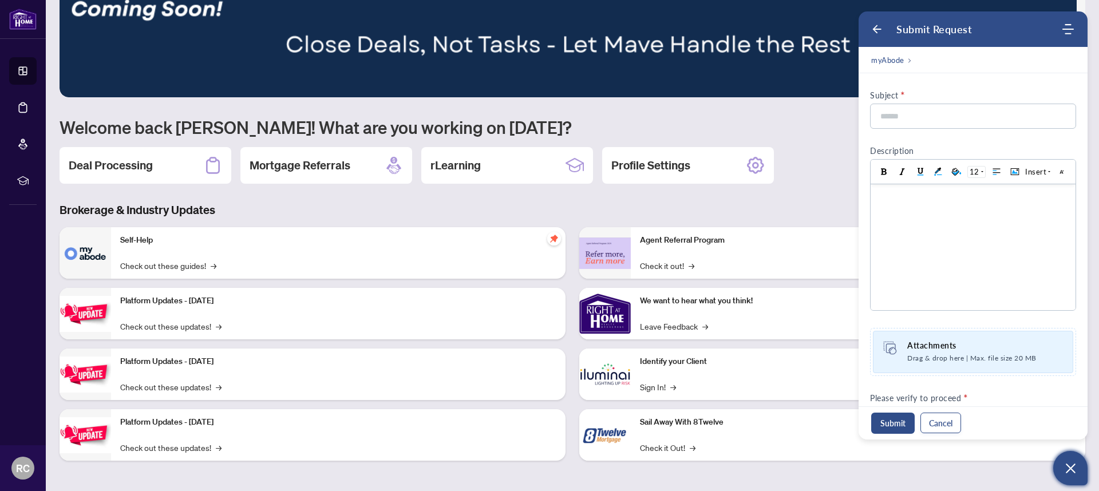
click at [1067, 469] on icon "Open asap" at bounding box center [1070, 468] width 14 height 14
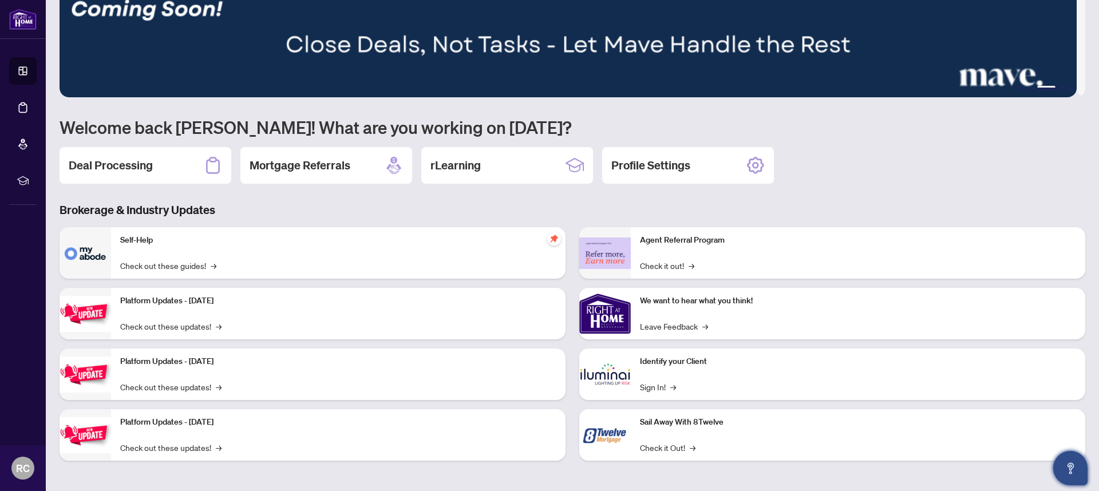
scroll to position [0, 0]
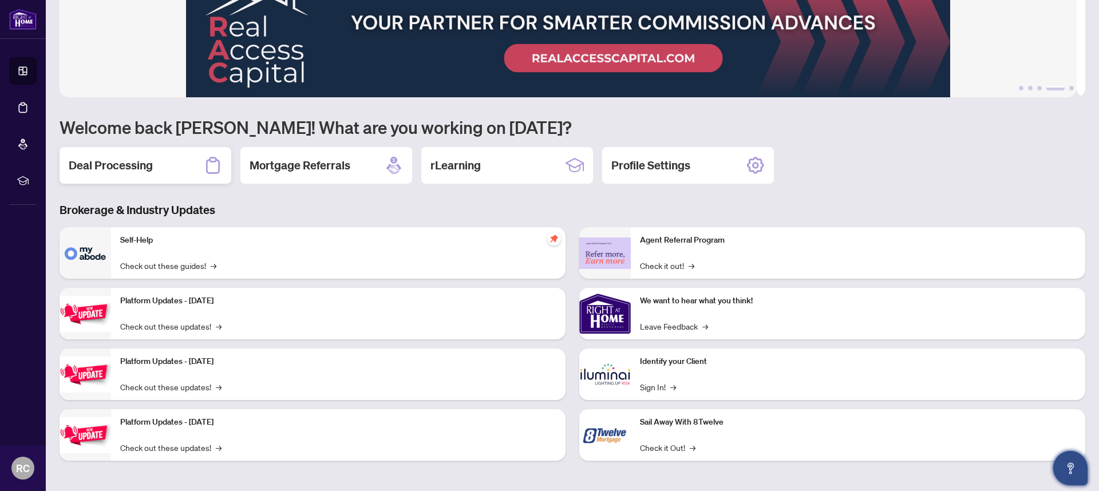
click at [185, 165] on div "Deal Processing" at bounding box center [146, 165] width 172 height 37
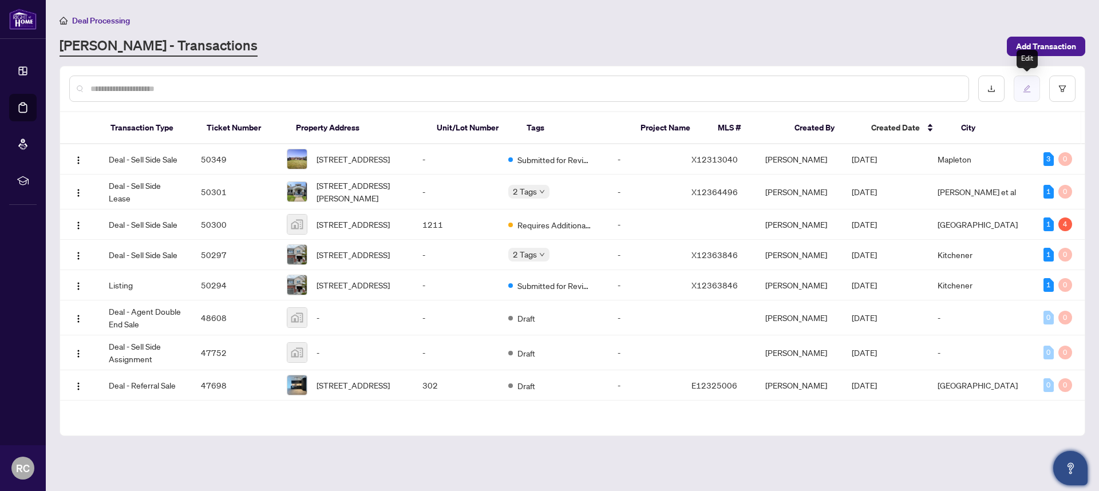
click at [1024, 91] on icon "edit" at bounding box center [1026, 88] width 7 height 7
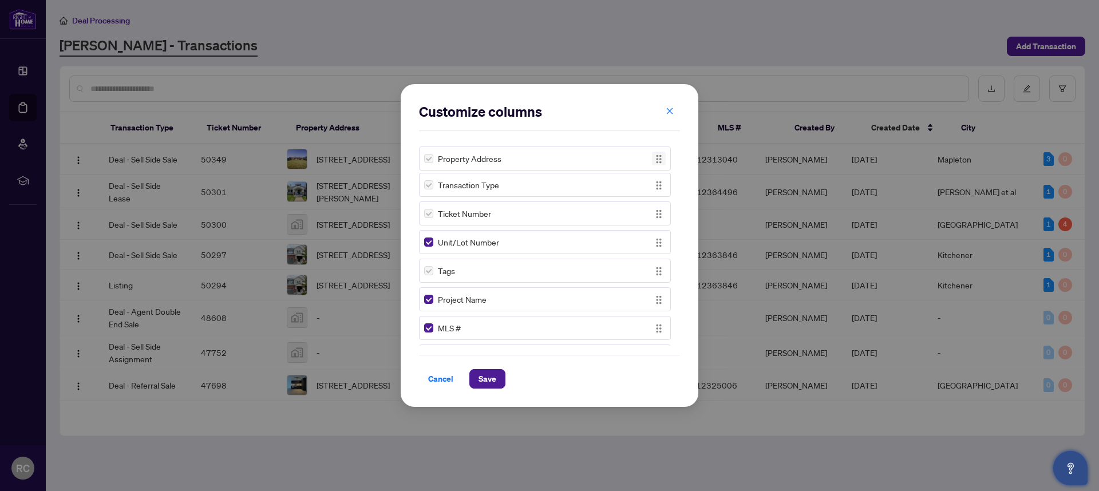
drag, startPoint x: 658, startPoint y: 215, endPoint x: 658, endPoint y: 160, distance: 54.9
click at [658, 160] on img "button" at bounding box center [658, 159] width 13 height 13
click at [489, 381] on span "Save" at bounding box center [487, 379] width 18 height 18
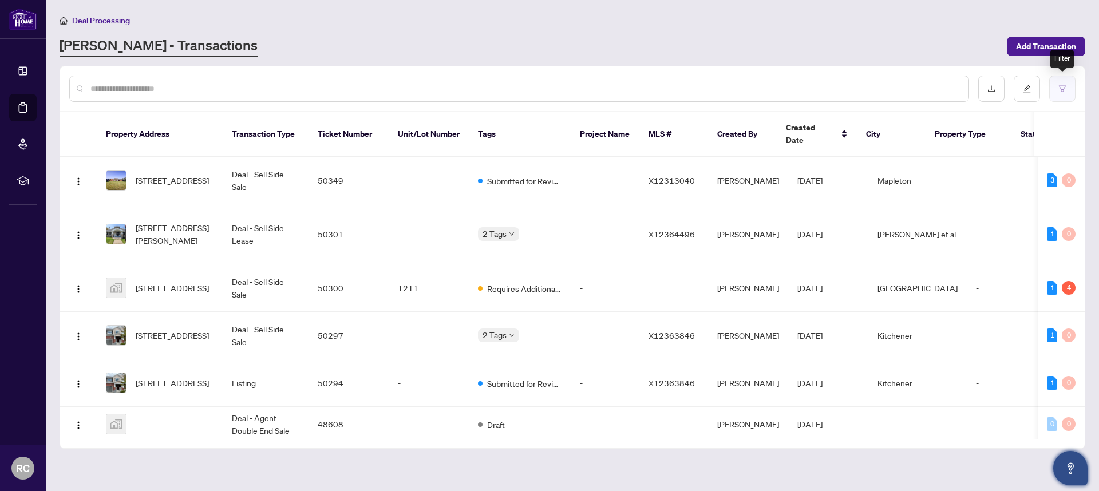
click at [1068, 91] on button "button" at bounding box center [1062, 89] width 26 height 26
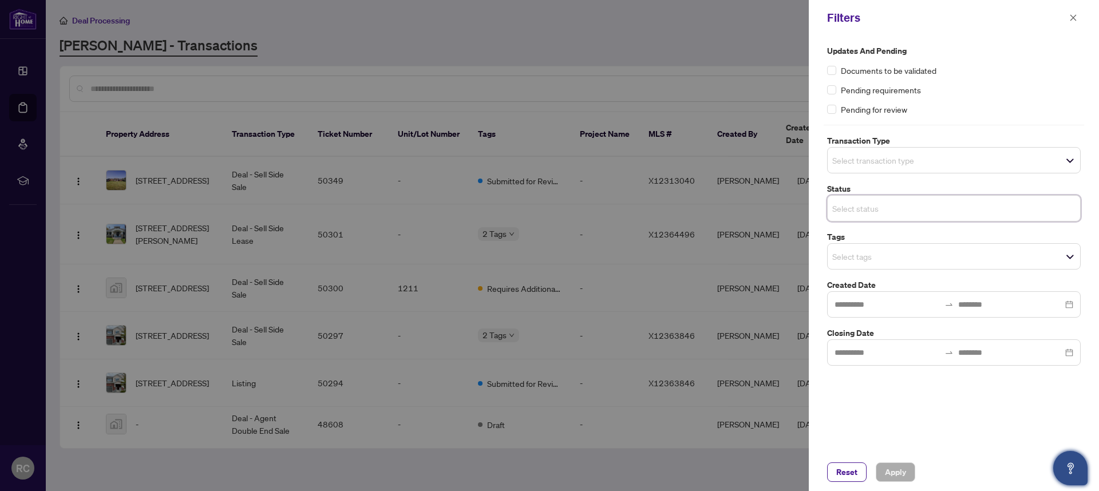
click at [869, 206] on input "search" at bounding box center [872, 208] width 80 height 14
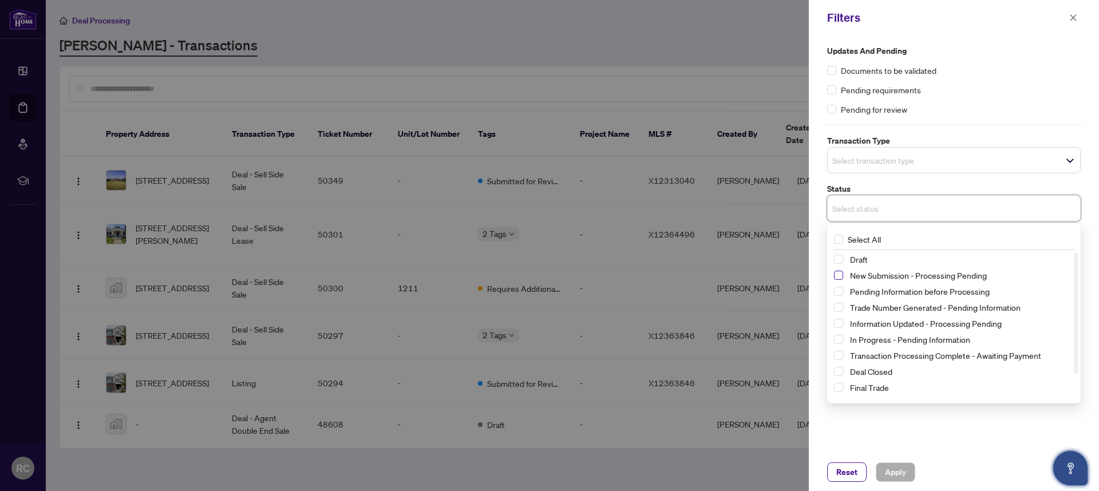
click at [840, 277] on span "Select New Submission - Processing Pending" at bounding box center [838, 275] width 9 height 9
click at [907, 469] on button "Apply" at bounding box center [895, 471] width 39 height 19
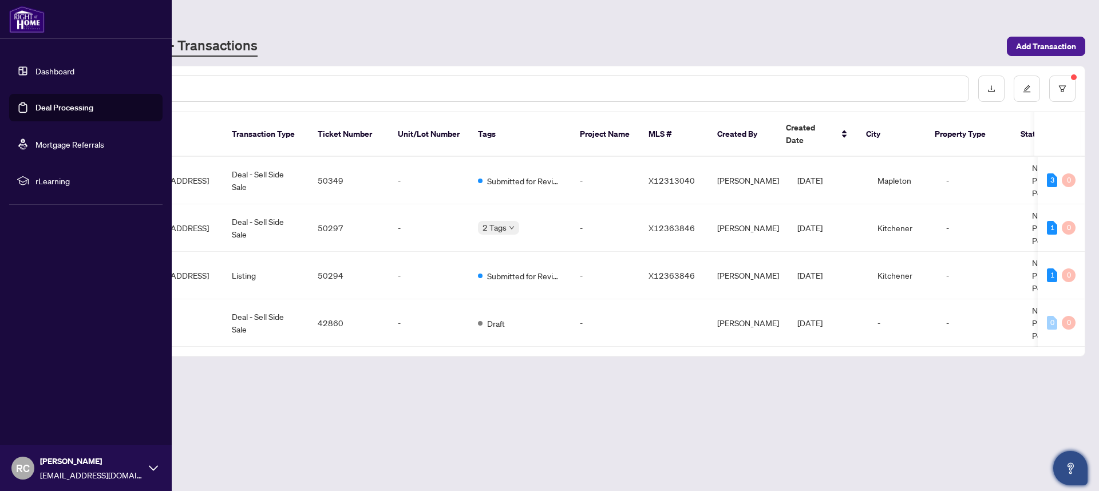
click at [52, 72] on link "Dashboard" at bounding box center [54, 71] width 39 height 10
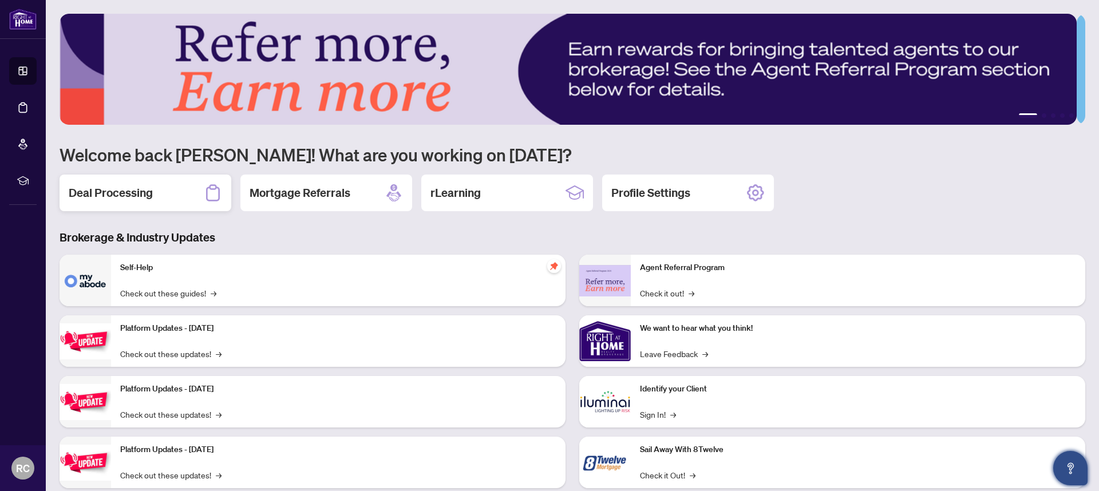
click at [194, 200] on div "Deal Processing" at bounding box center [146, 193] width 172 height 37
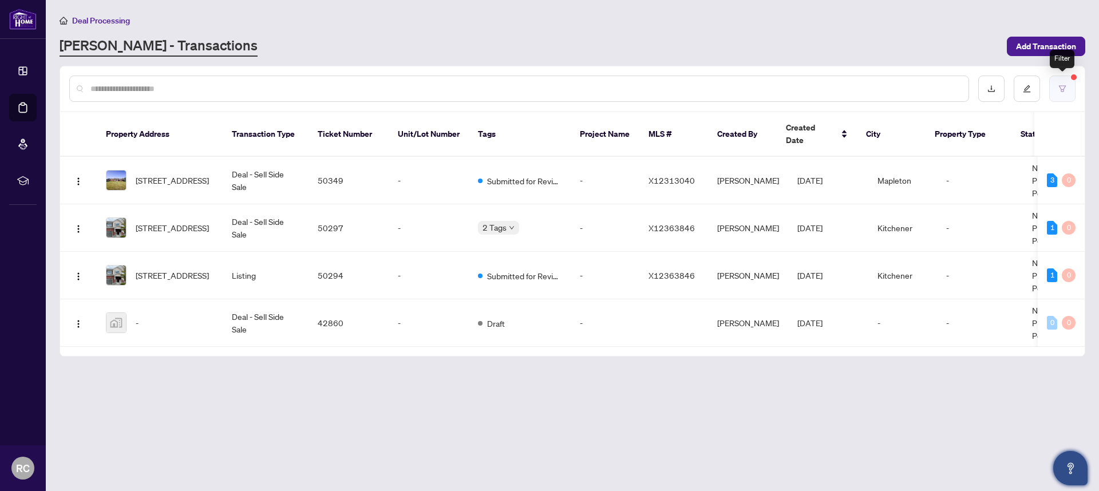
click at [1057, 93] on button "button" at bounding box center [1062, 89] width 26 height 26
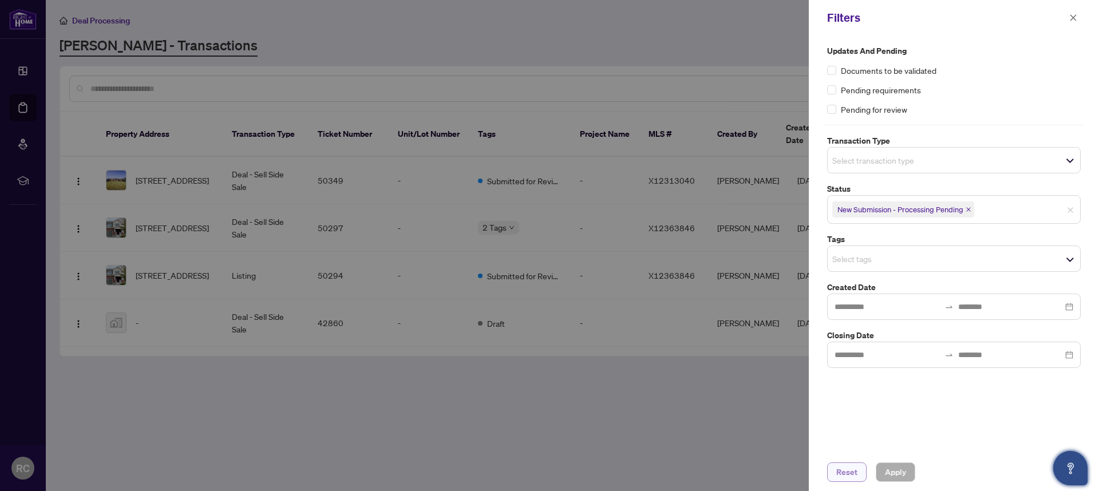
click at [852, 469] on span "Reset" at bounding box center [846, 472] width 21 height 18
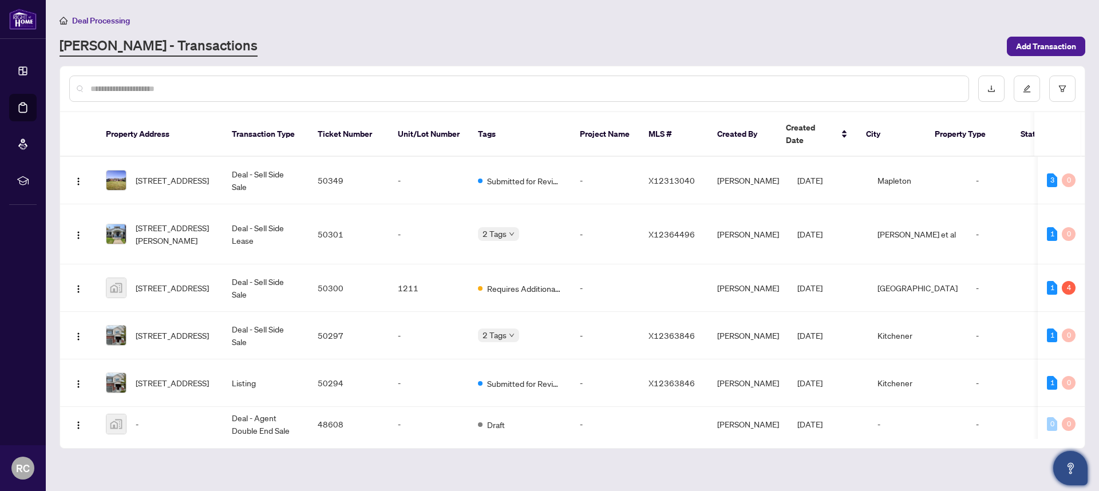
click at [804, 36] on div "RAHR - Transactions" at bounding box center [530, 46] width 940 height 21
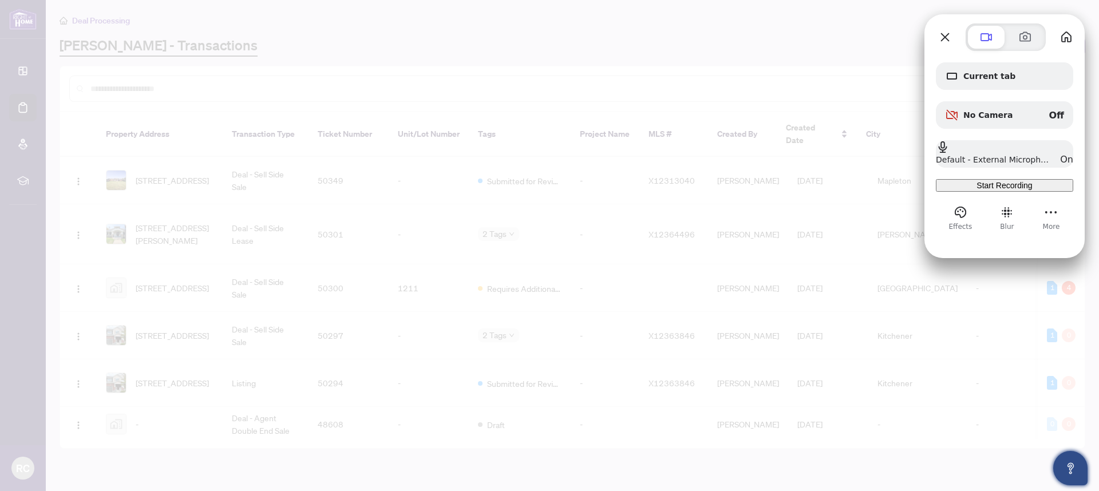
click at [1011, 190] on span "Start Recording" at bounding box center [1004, 185] width 56 height 9
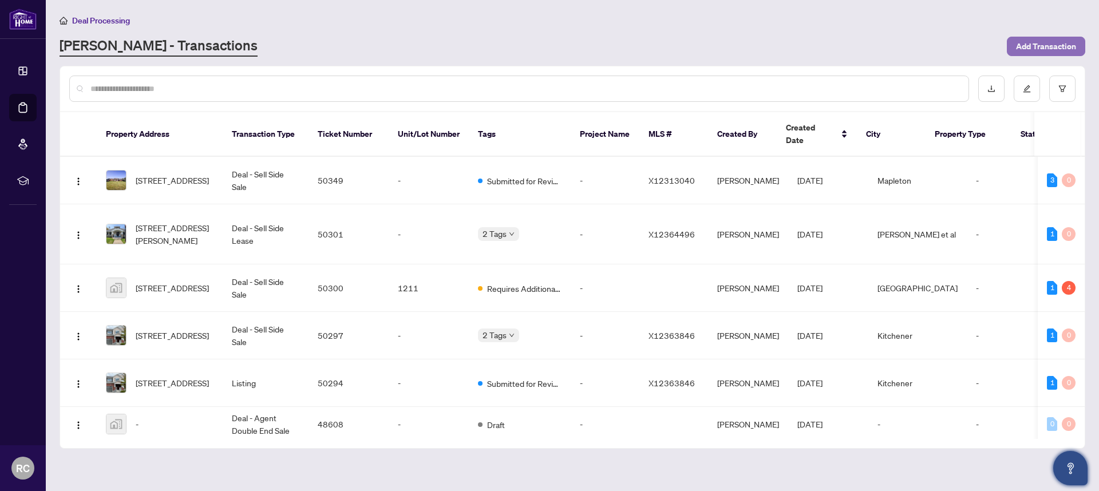
click at [1023, 45] on span "Add Transaction" at bounding box center [1046, 46] width 60 height 18
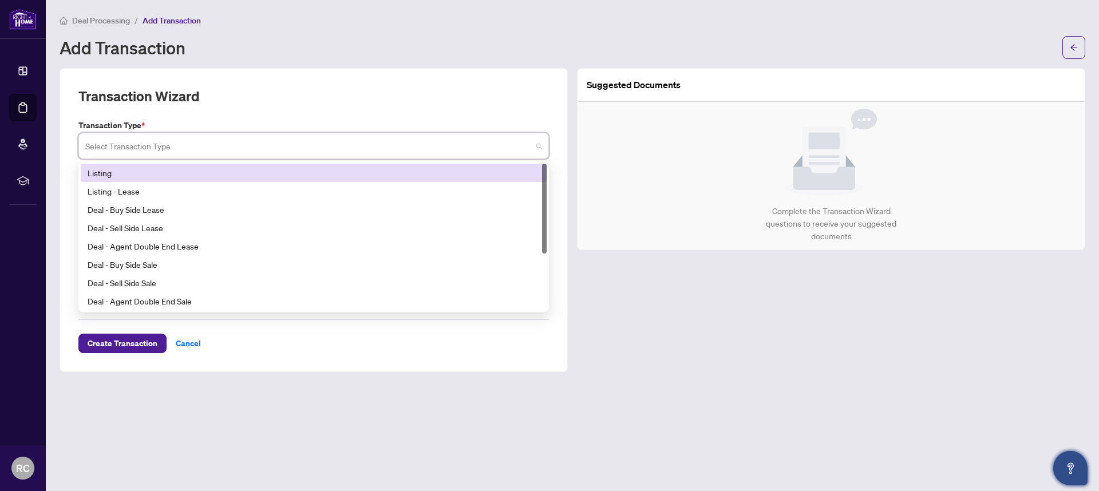
click at [148, 148] on input "search" at bounding box center [308, 147] width 446 height 25
click at [158, 175] on div "Listing" at bounding box center [314, 173] width 452 height 13
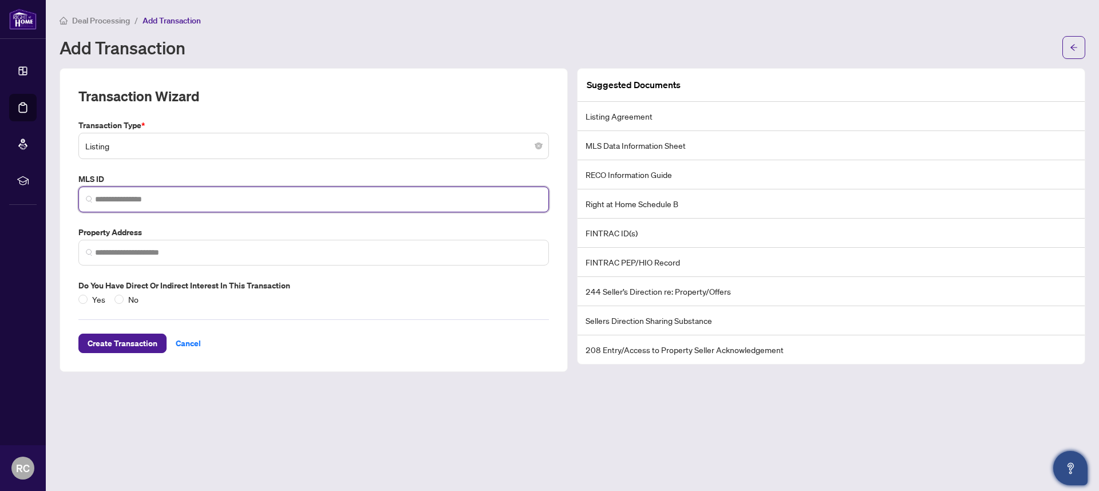
click at [183, 203] on input "search" at bounding box center [318, 199] width 446 height 12
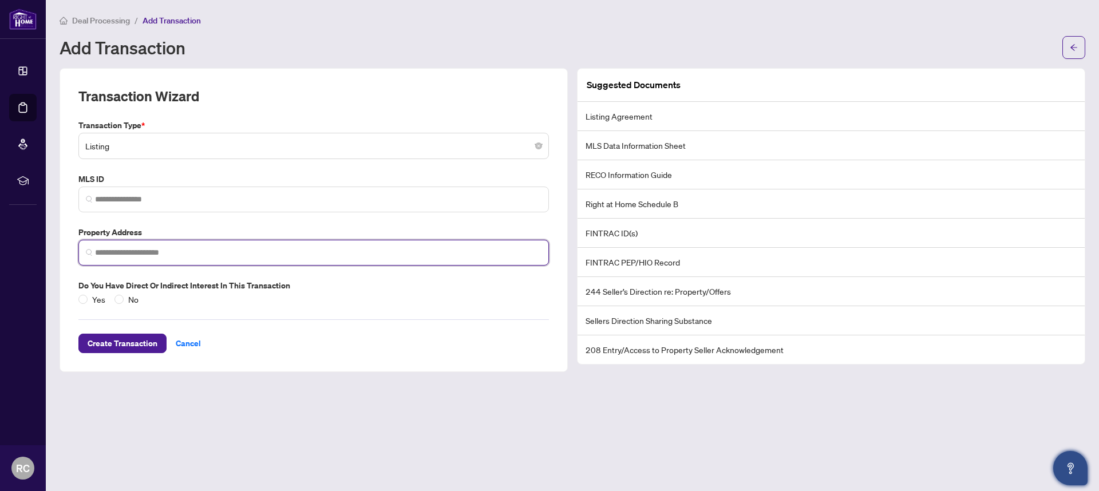
click at [126, 252] on input "search" at bounding box center [318, 253] width 446 height 12
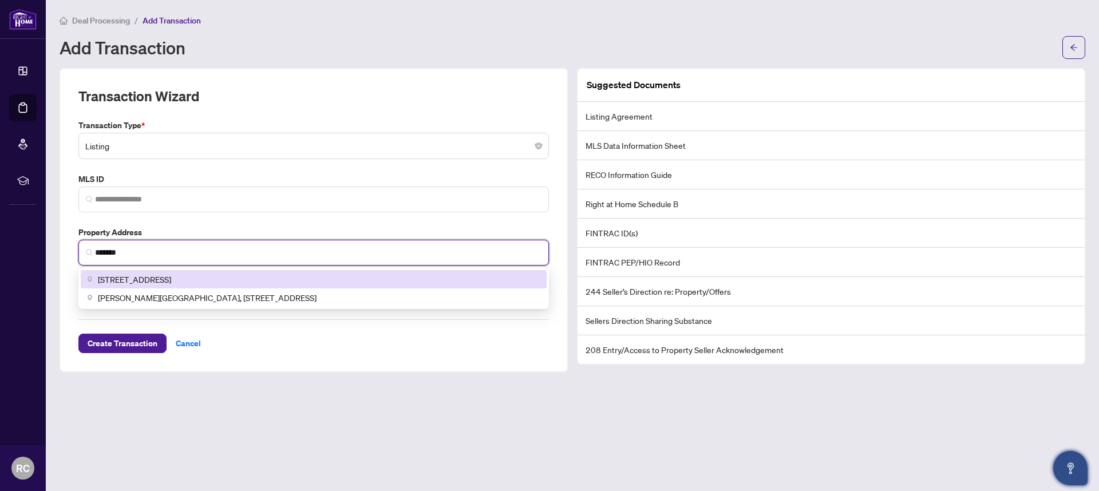
click at [259, 276] on div "123 Fake St, East York, ON, Canada" at bounding box center [314, 279] width 452 height 13
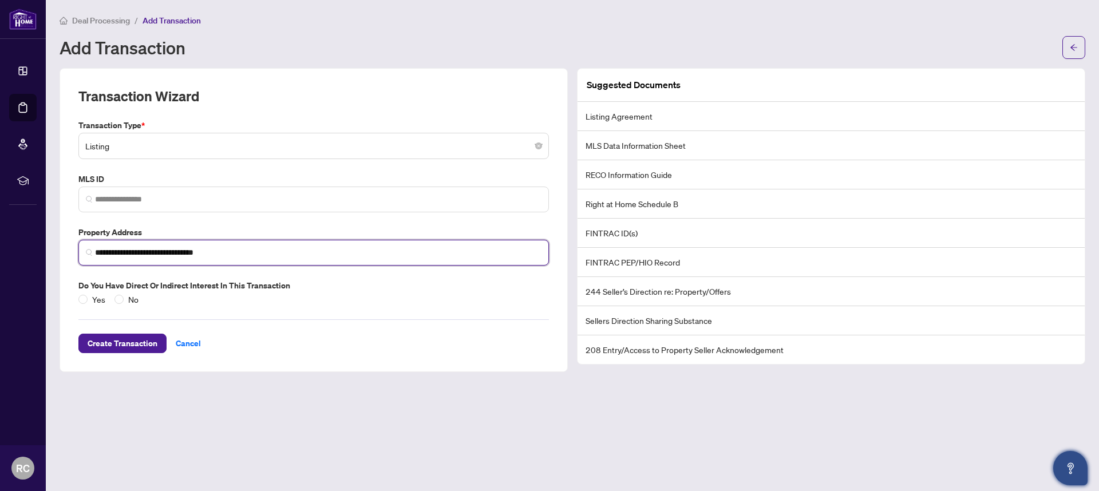
type input "**********"
click at [314, 295] on div "Yes No" at bounding box center [313, 299] width 470 height 13
click at [94, 300] on span "Yes" at bounding box center [99, 299] width 22 height 13
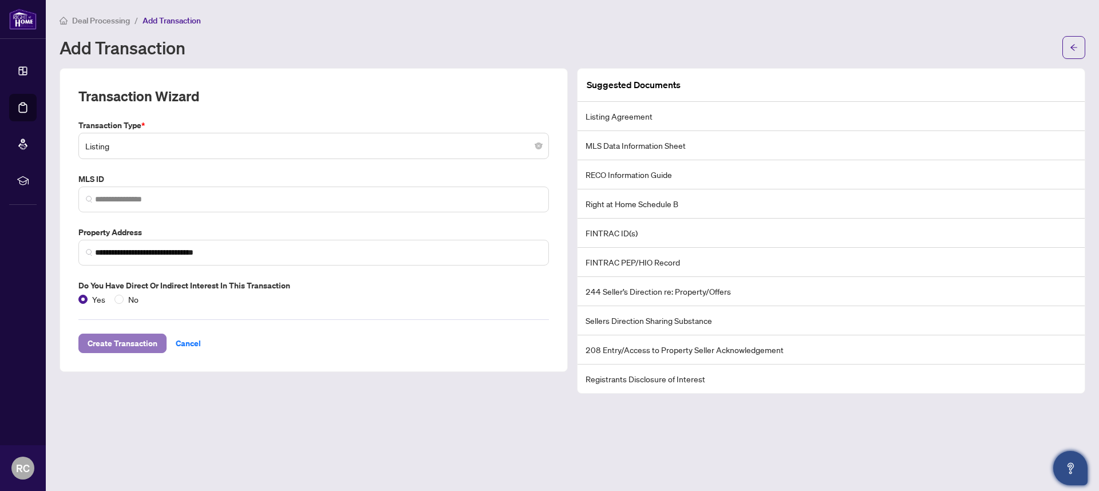
click at [119, 345] on span "Create Transaction" at bounding box center [123, 343] width 70 height 18
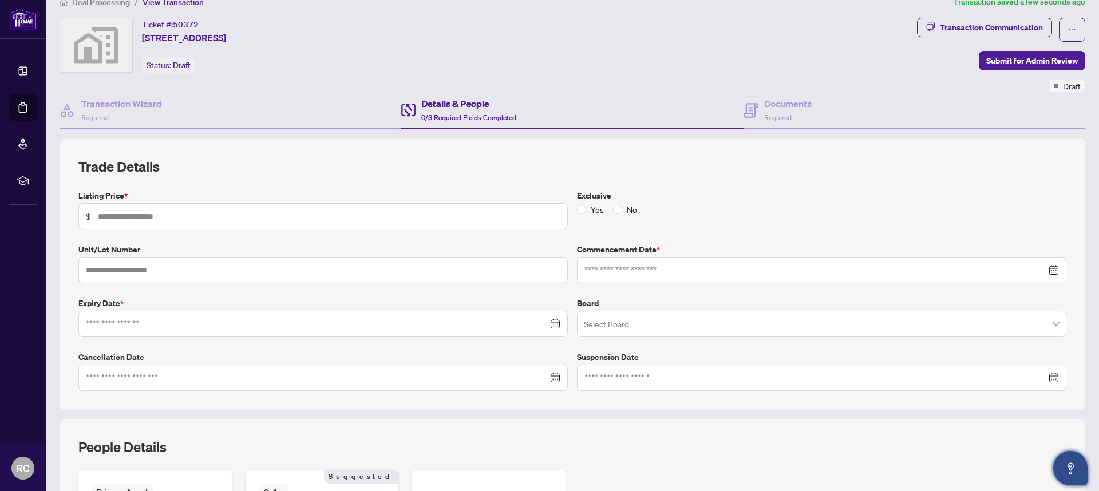
scroll to position [23, 0]
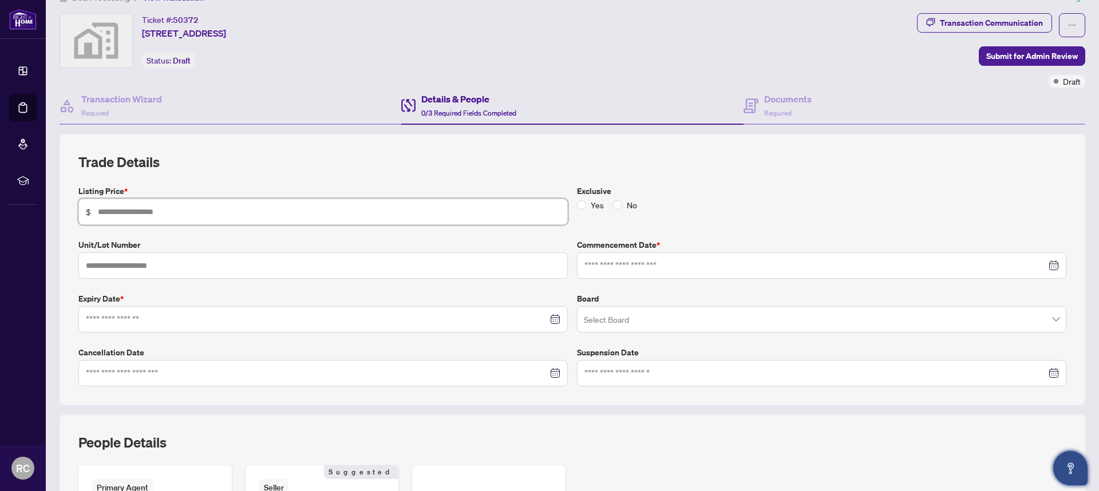
click at [180, 208] on input "text" at bounding box center [329, 211] width 462 height 13
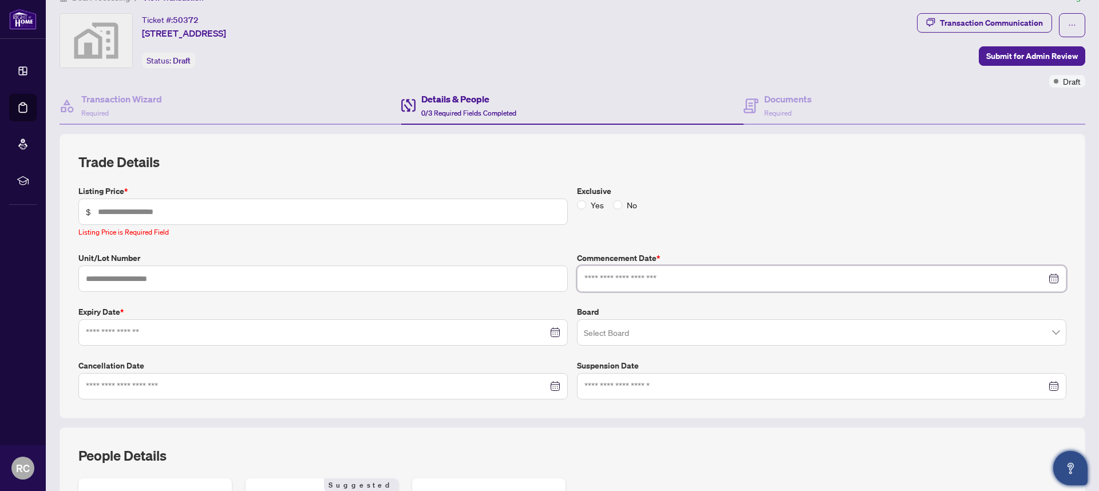
click at [615, 262] on div "Commencement Date *" at bounding box center [821, 272] width 498 height 40
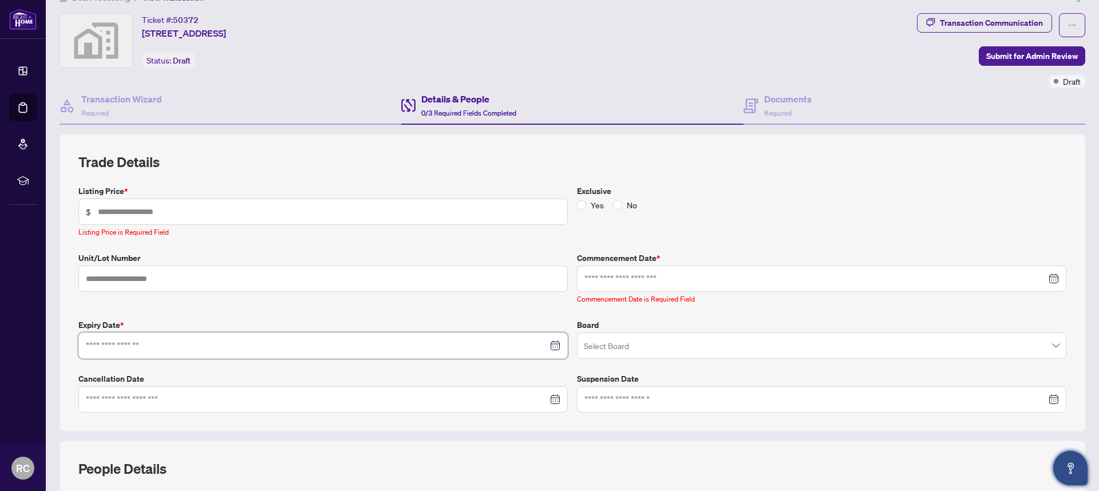
click at [363, 333] on div at bounding box center [322, 346] width 489 height 26
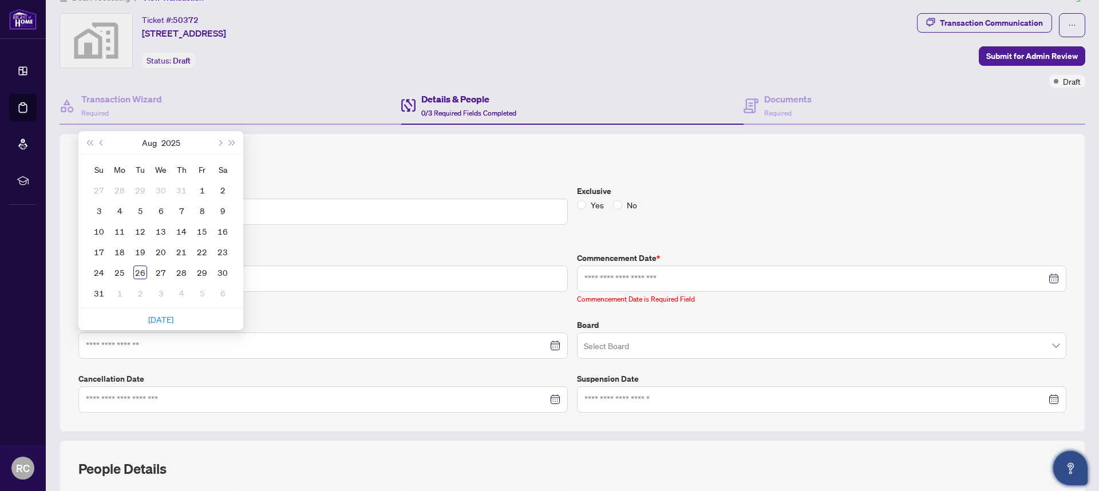
click at [410, 314] on div "Listing Price * $ Listing Price is Required Field Exclusive Yes No Unit/Lot Num…" at bounding box center [572, 299] width 997 height 228
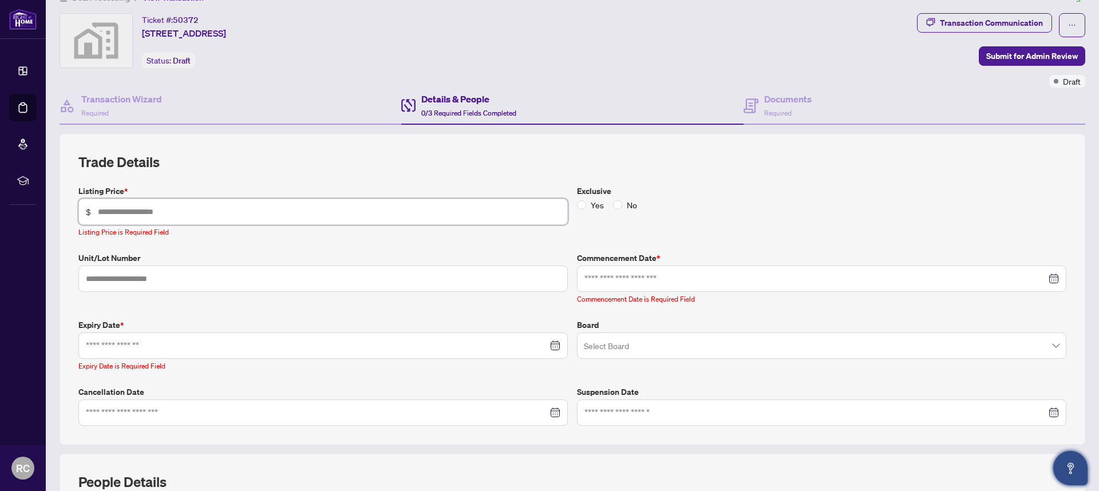
click at [213, 215] on input "text" at bounding box center [329, 211] width 462 height 13
type input "*"
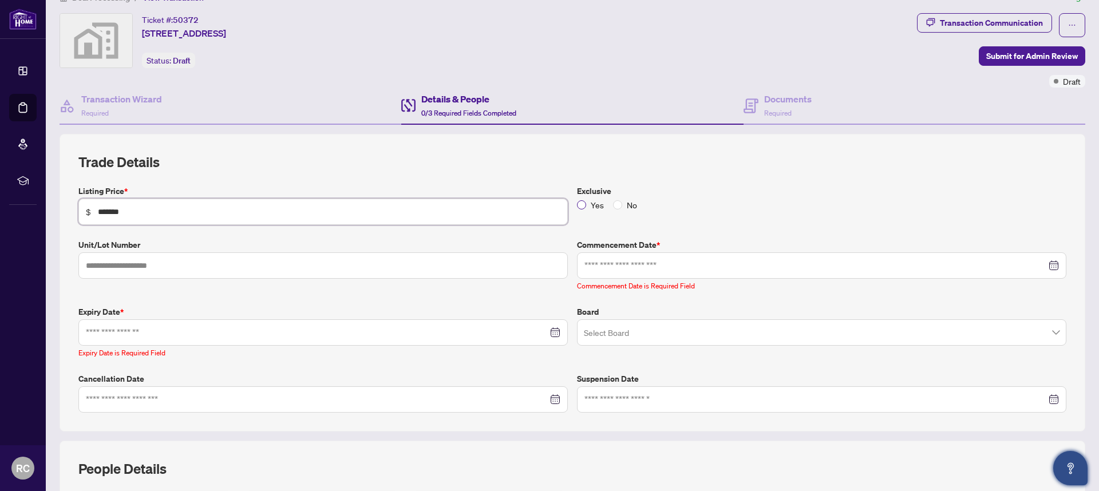
type input "*******"
click at [586, 204] on span "Yes" at bounding box center [597, 205] width 22 height 13
click at [619, 270] on input at bounding box center [815, 265] width 462 height 13
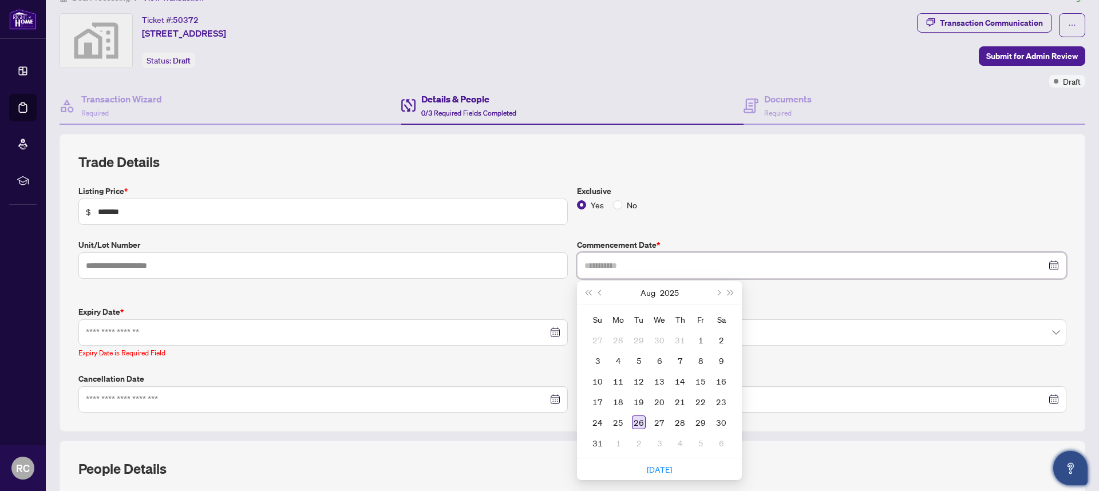
type input "**********"
click at [639, 423] on div "26" at bounding box center [639, 422] width 14 height 14
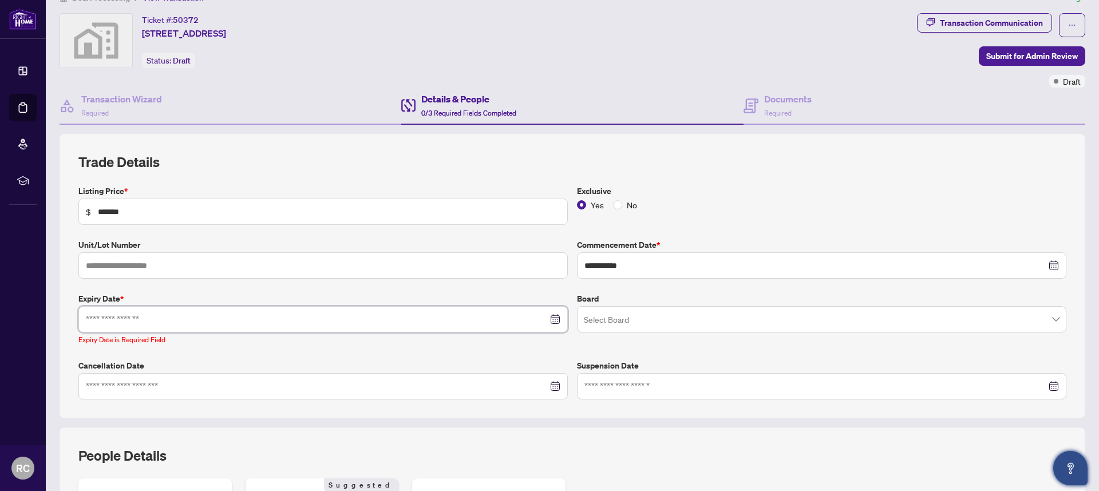
click at [337, 318] on input at bounding box center [317, 319] width 462 height 13
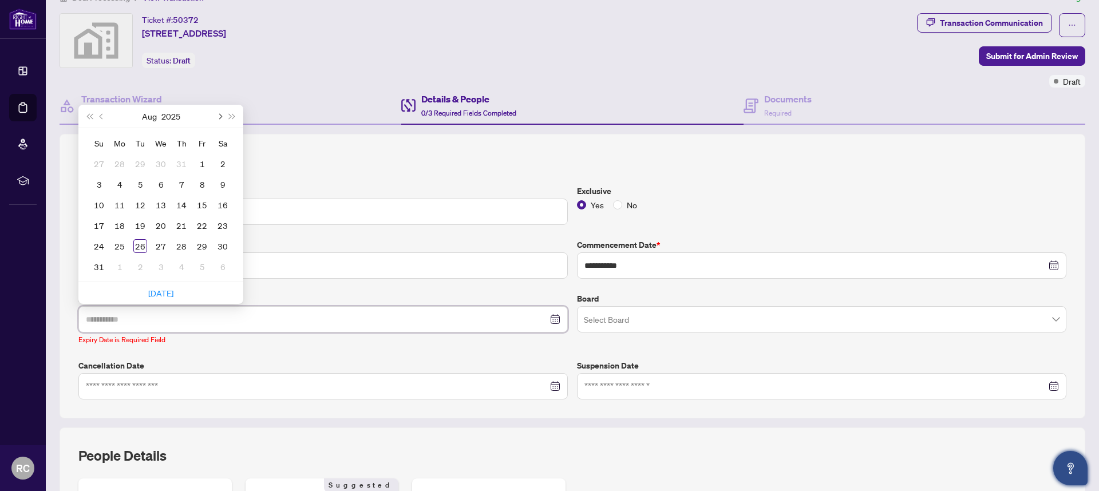
type input "**********"
click at [223, 116] on button "Next month (PageDown)" at bounding box center [219, 116] width 13 height 23
type input "**********"
click at [162, 165] on div "1" at bounding box center [161, 164] width 14 height 14
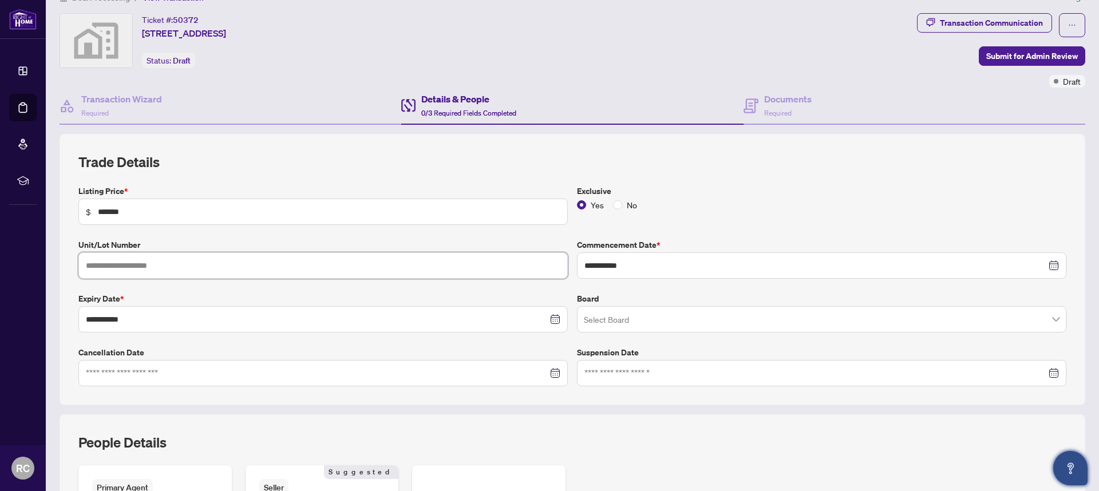
click at [143, 266] on input "text" at bounding box center [322, 265] width 489 height 26
click at [622, 314] on input "search" at bounding box center [816, 320] width 465 height 25
click at [623, 288] on div "**********" at bounding box center [572, 285] width 997 height 201
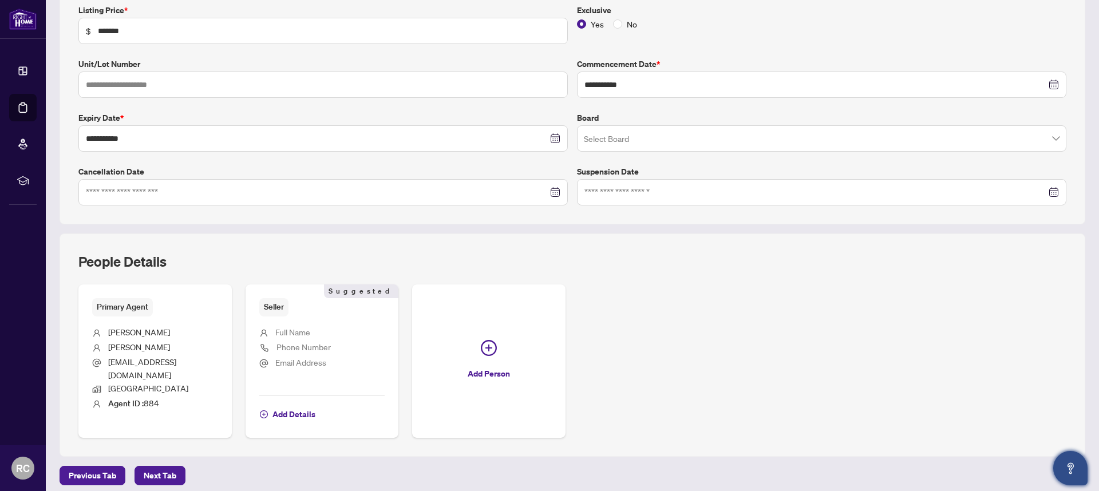
scroll to position [228, 0]
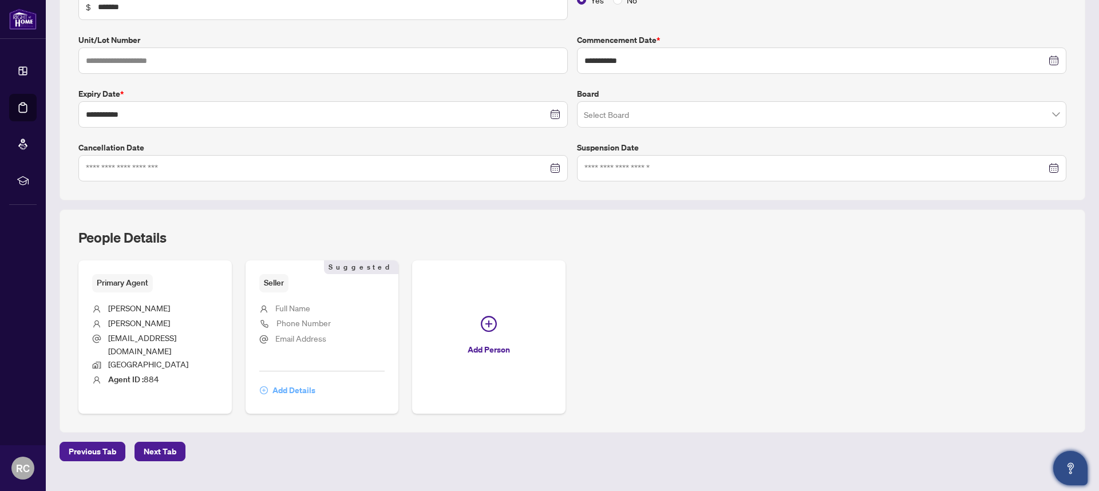
click at [296, 393] on span "Add Details" at bounding box center [293, 390] width 43 height 18
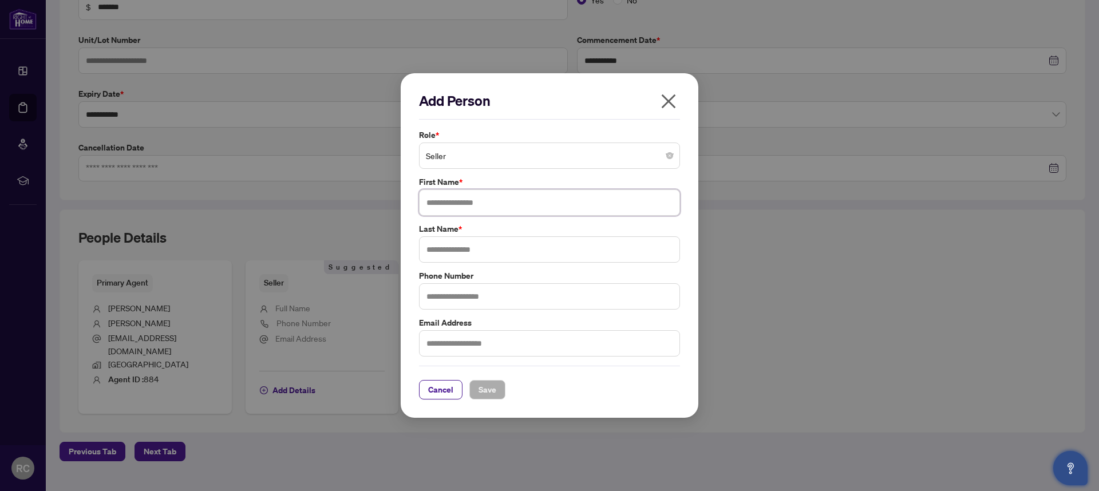
click at [454, 205] on input "text" at bounding box center [549, 202] width 261 height 26
type input "******"
type input "****"
click at [493, 396] on span "Save" at bounding box center [487, 390] width 18 height 18
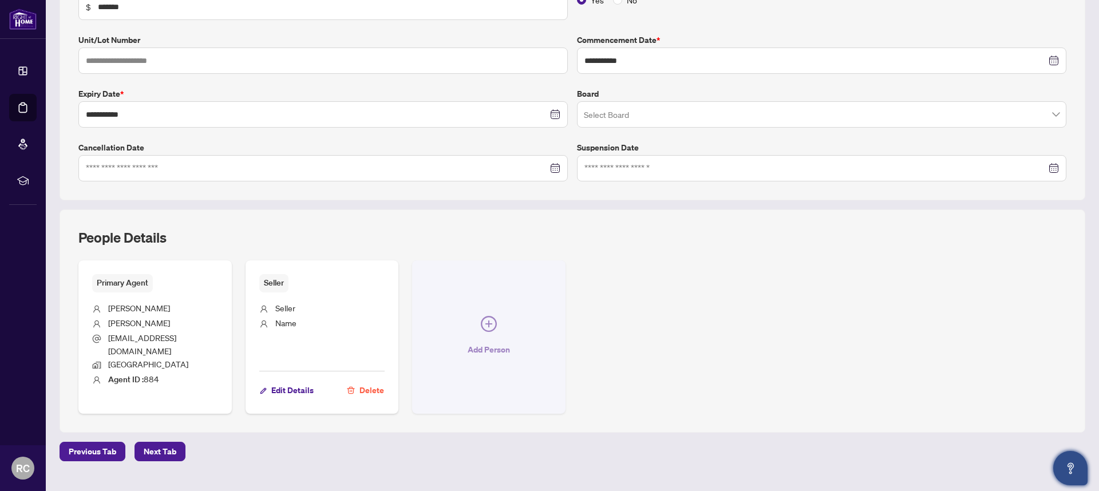
click at [504, 332] on button "Add Person" at bounding box center [488, 336] width 153 height 153
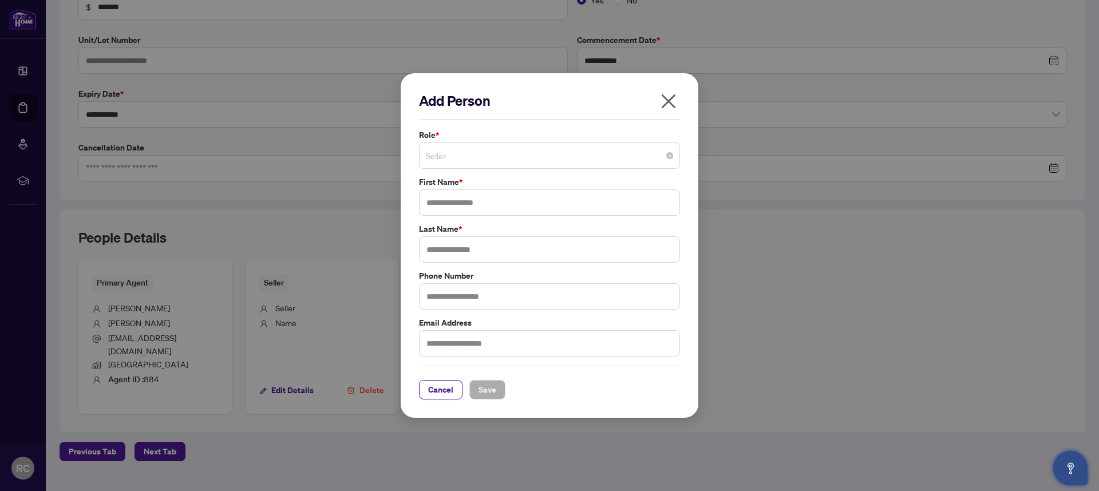
click at [514, 162] on span "Seller" at bounding box center [549, 156] width 247 height 22
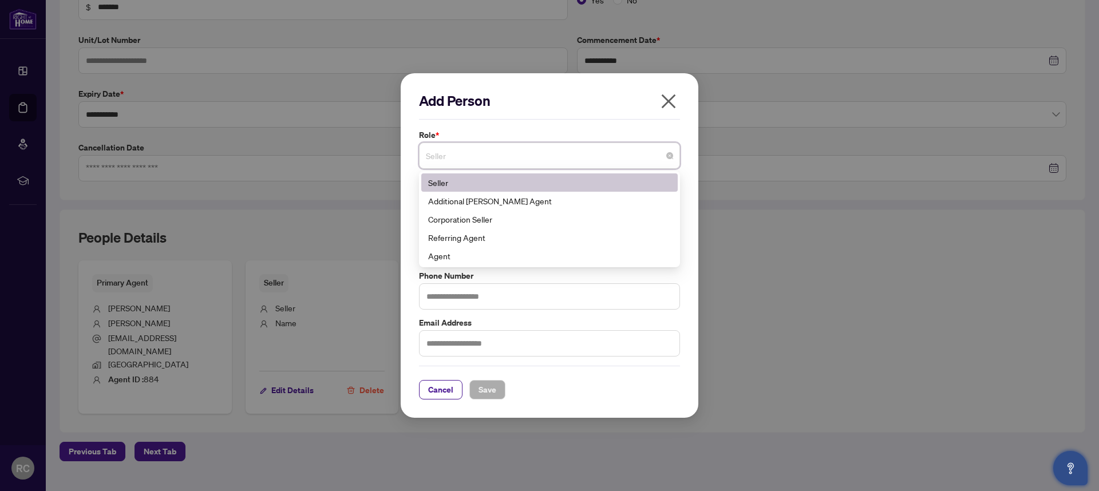
click at [548, 129] on label "Role *" at bounding box center [549, 135] width 261 height 13
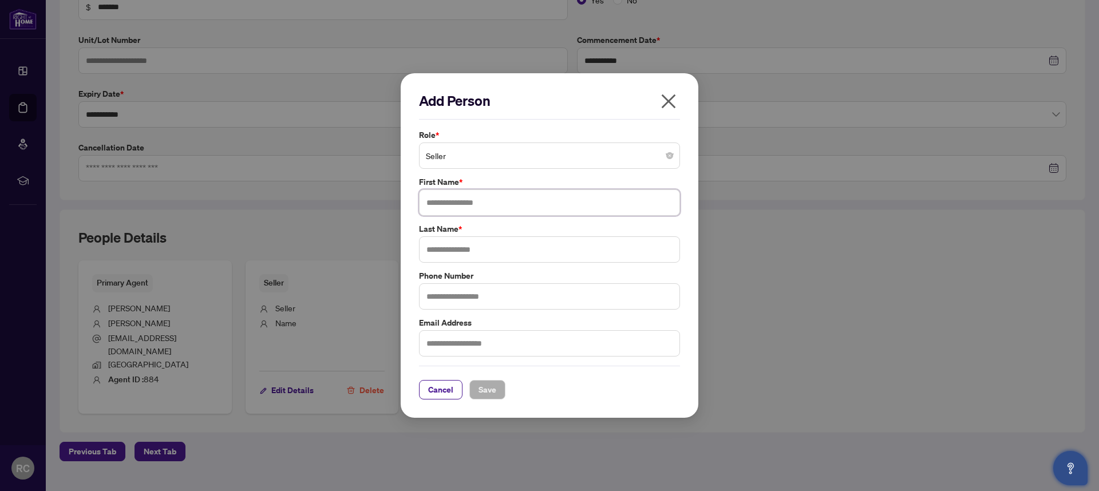
click at [472, 207] on input "text" at bounding box center [549, 202] width 261 height 26
type input "******"
type input "***"
click at [497, 393] on button "Save" at bounding box center [487, 389] width 36 height 19
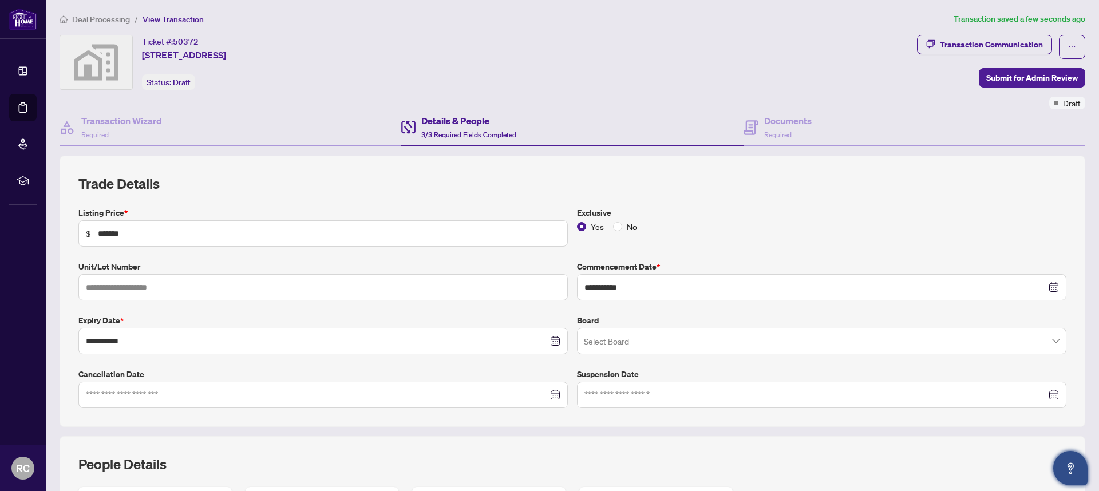
scroll to position [0, 0]
click at [793, 129] on div "Documents Required" at bounding box center [788, 128] width 48 height 27
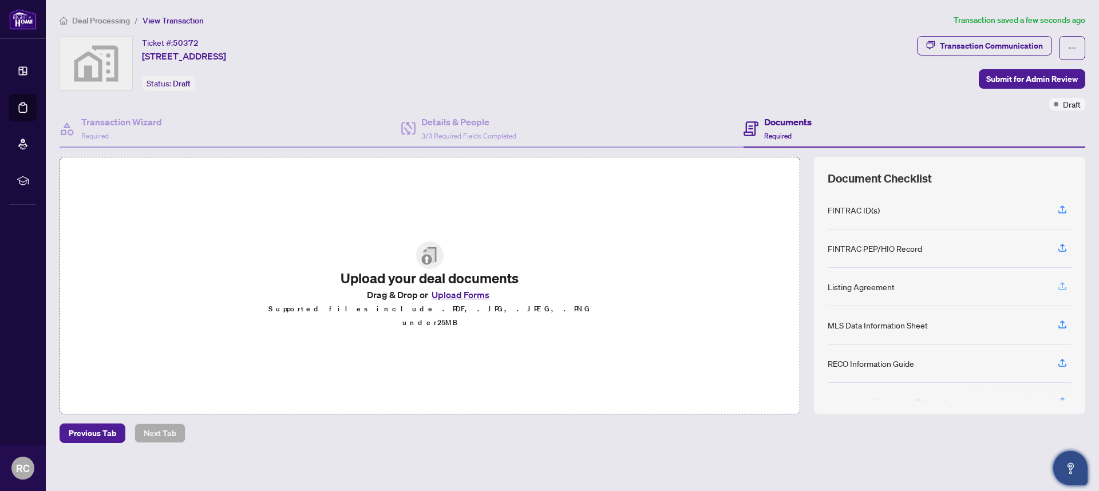
click at [1057, 288] on icon "button" at bounding box center [1062, 286] width 10 height 10
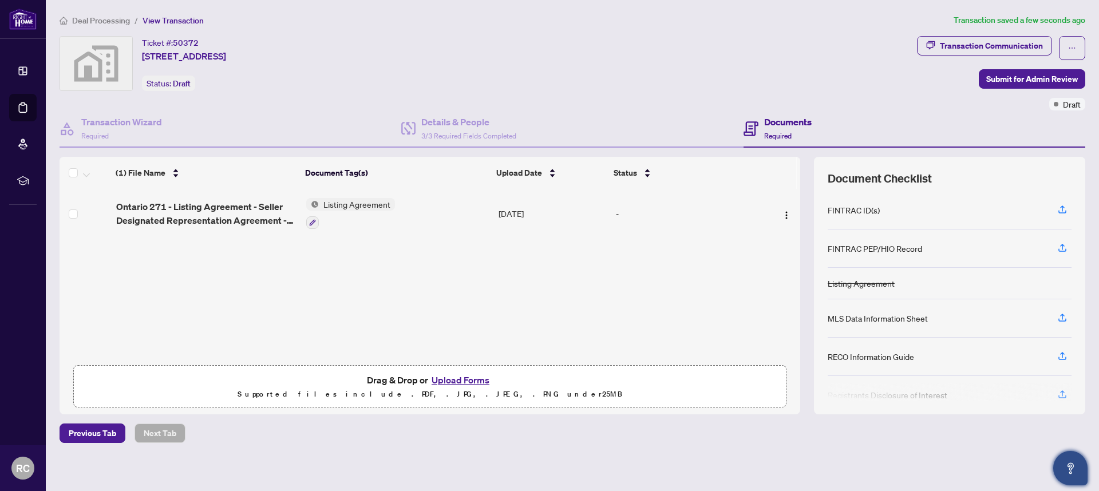
click at [453, 385] on button "Upload Forms" at bounding box center [460, 380] width 65 height 15
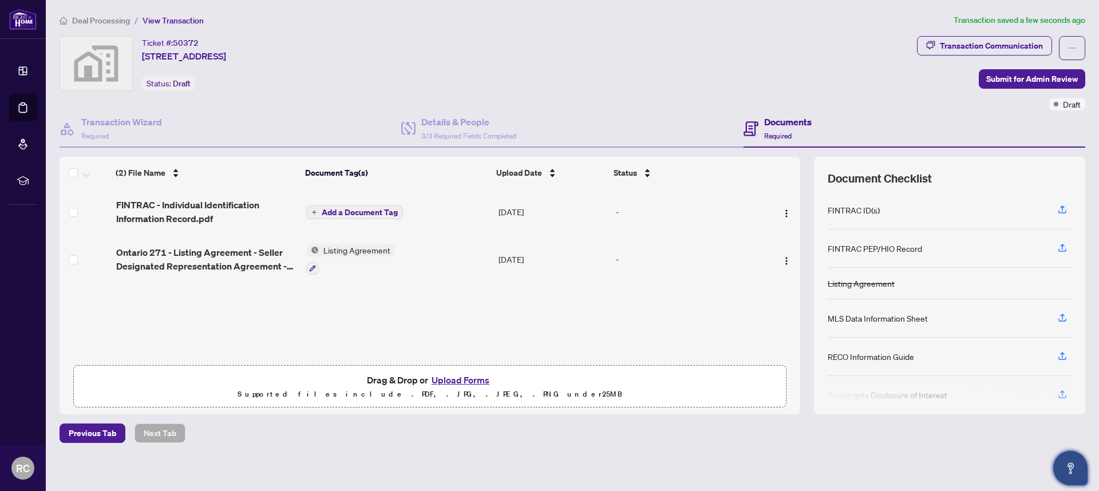
click at [339, 213] on span "Add a Document Tag" at bounding box center [360, 212] width 76 height 8
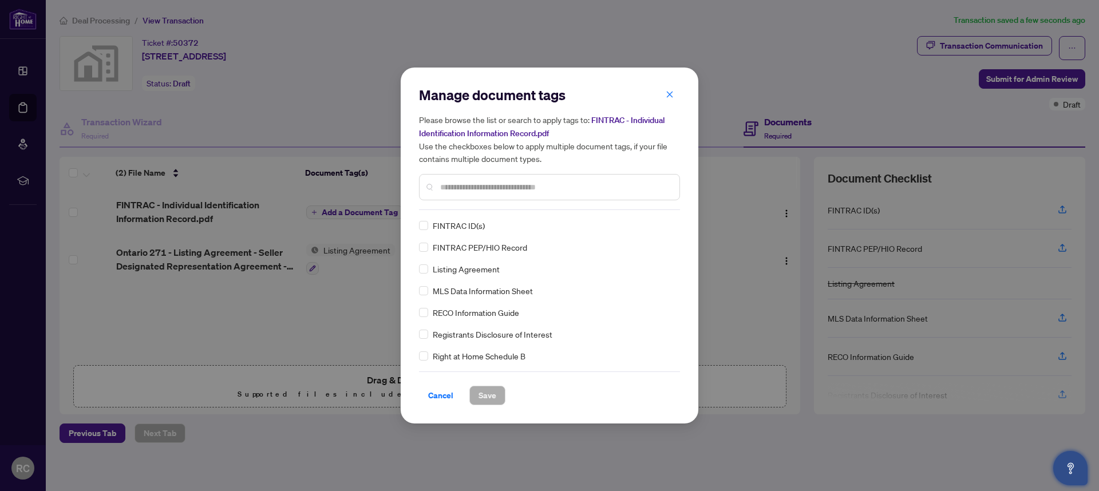
click at [500, 189] on input "text" at bounding box center [555, 187] width 230 height 13
click at [489, 397] on span "Save" at bounding box center [487, 395] width 18 height 18
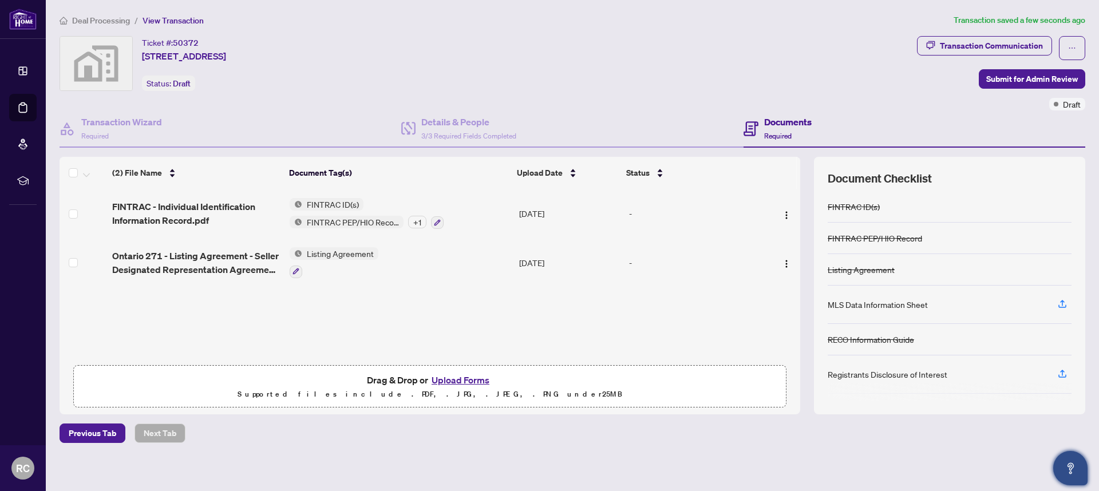
click at [411, 222] on div "+ 1" at bounding box center [417, 222] width 18 height 13
click at [527, 326] on div "(2) File Name Document Tag(s) Upload Date Status FINTRAC - Individual Identific…" at bounding box center [430, 286] width 741 height 258
click at [782, 264] on img "button" at bounding box center [786, 263] width 9 height 9
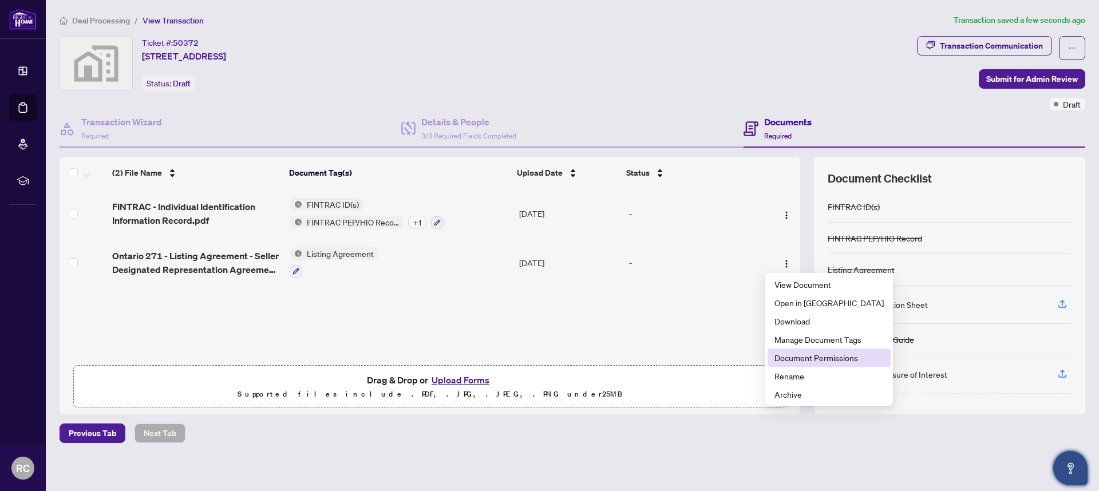
click at [810, 362] on span "Document Permissions" at bounding box center [828, 357] width 109 height 13
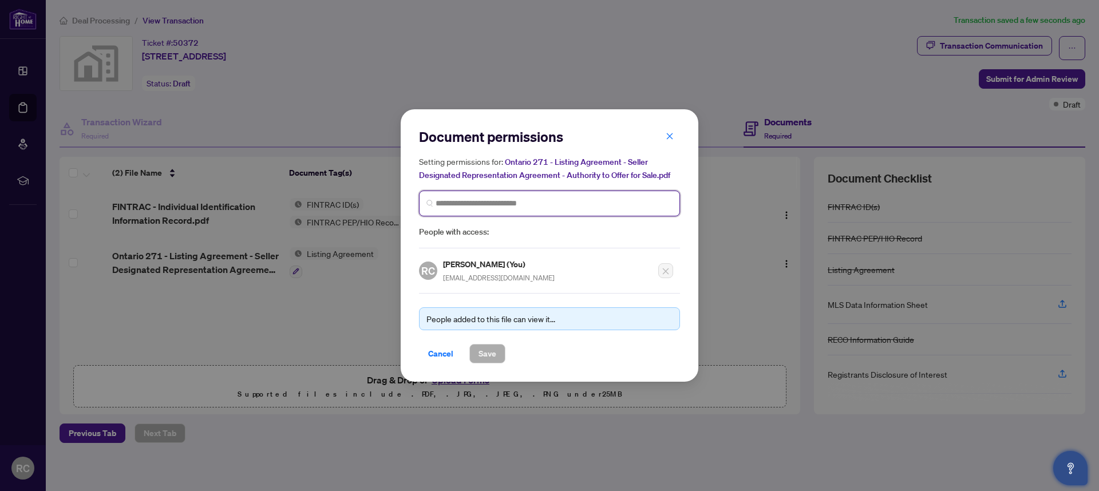
click at [570, 199] on input "search" at bounding box center [554, 203] width 237 height 12
click at [440, 353] on span "Cancel" at bounding box center [440, 354] width 25 height 18
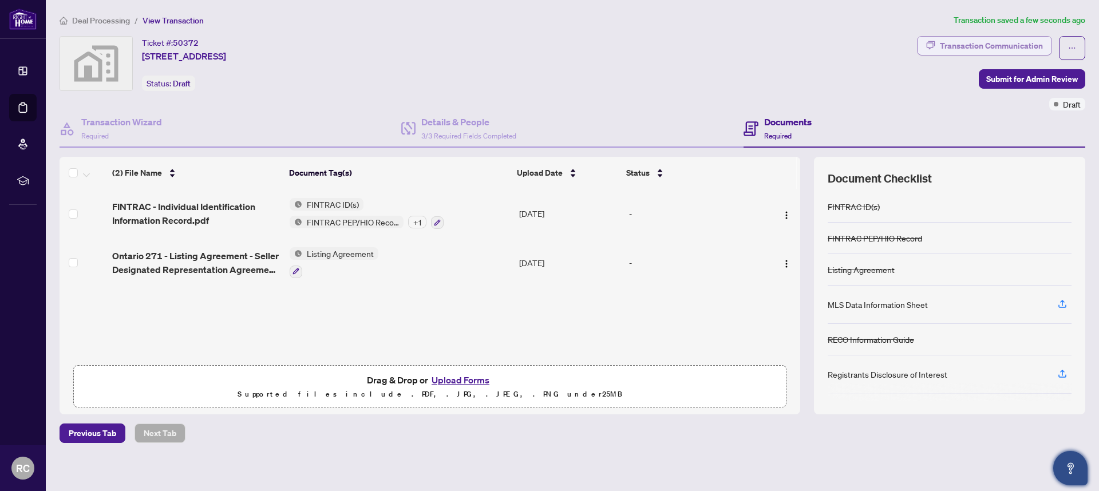
click at [926, 49] on icon "button" at bounding box center [930, 45] width 9 height 9
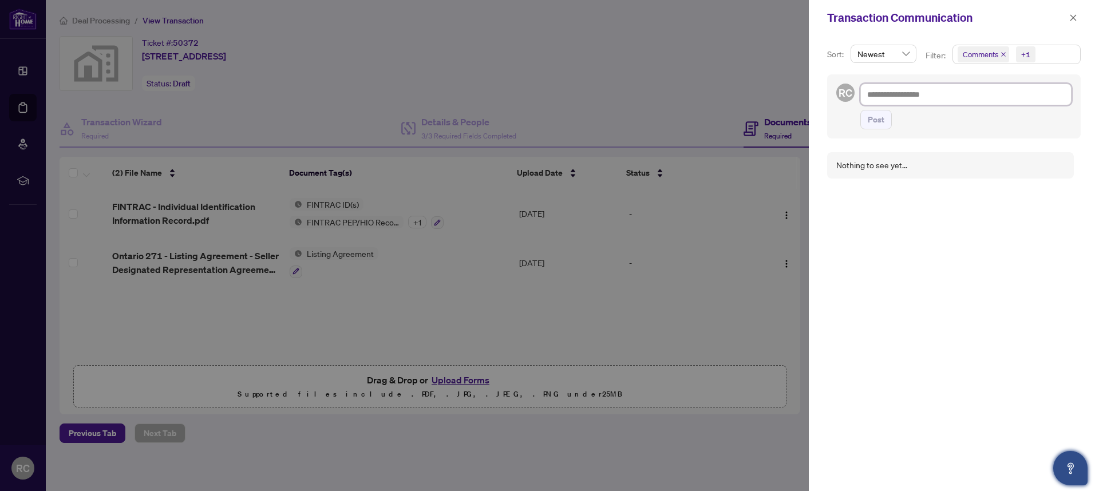
click at [929, 97] on textarea at bounding box center [965, 95] width 211 height 22
click at [1074, 18] on icon "close" at bounding box center [1073, 18] width 8 height 8
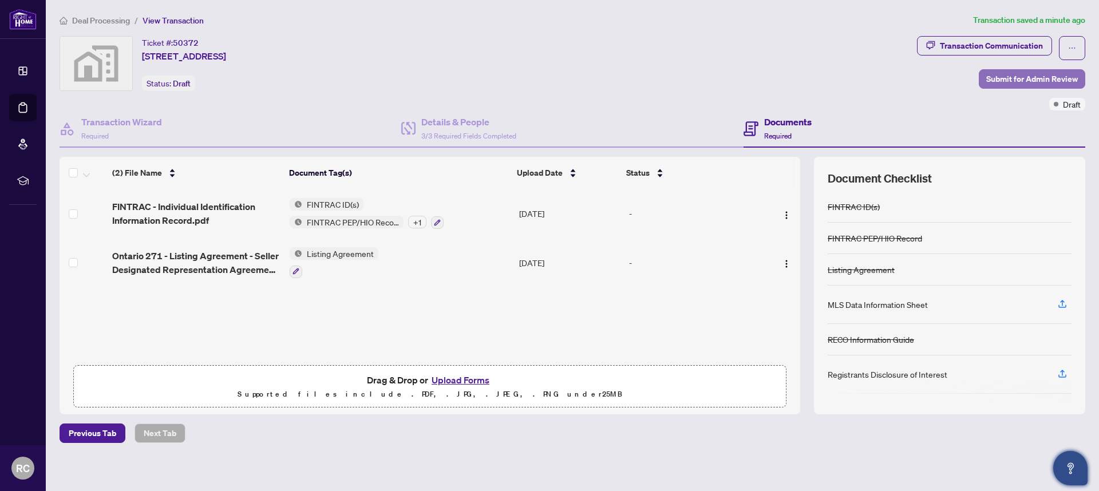
click at [1023, 82] on span "Submit for Admin Review" at bounding box center [1032, 79] width 92 height 18
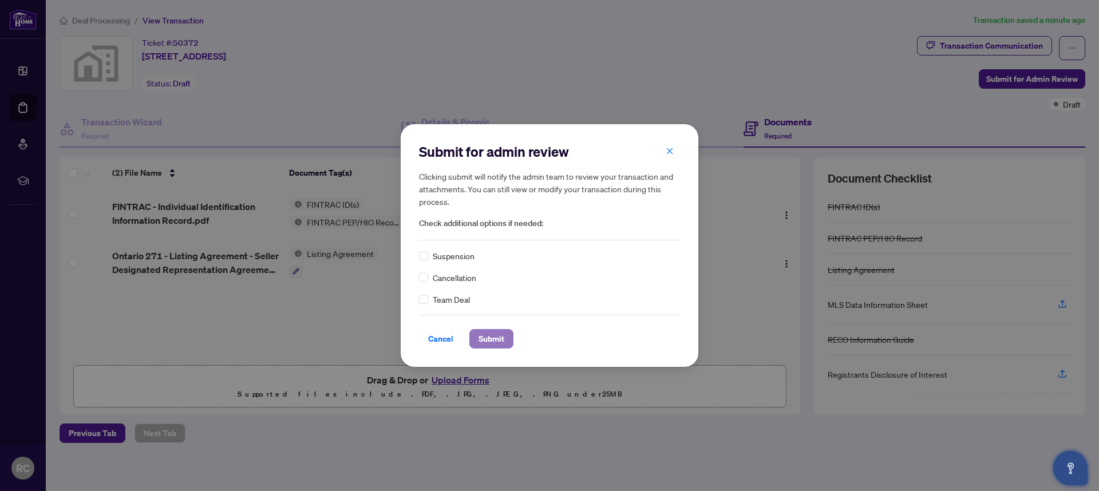
click at [488, 339] on span "Submit" at bounding box center [491, 339] width 26 height 18
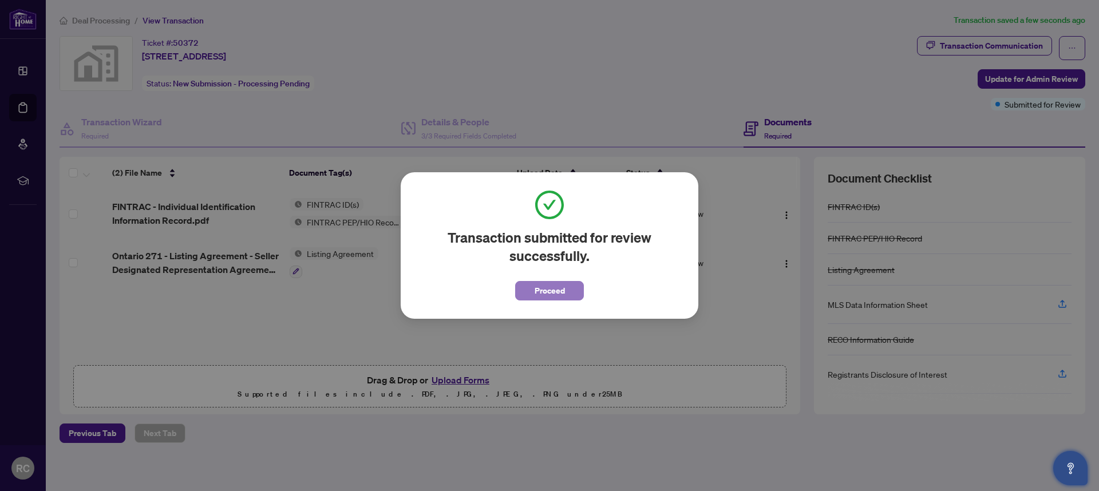
click at [538, 288] on span "Proceed" at bounding box center [550, 291] width 30 height 18
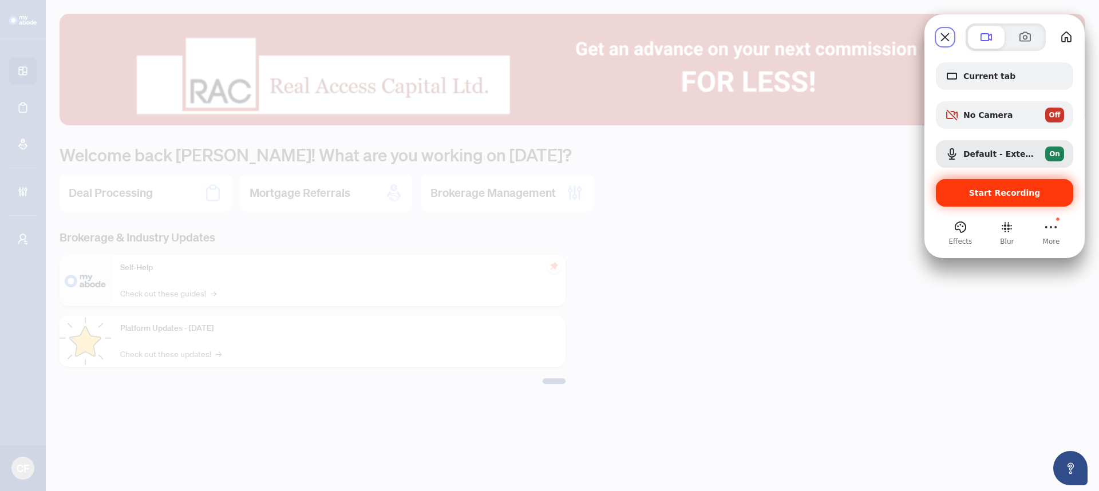
click at [947, 197] on span "Start Recording" at bounding box center [1004, 192] width 119 height 9
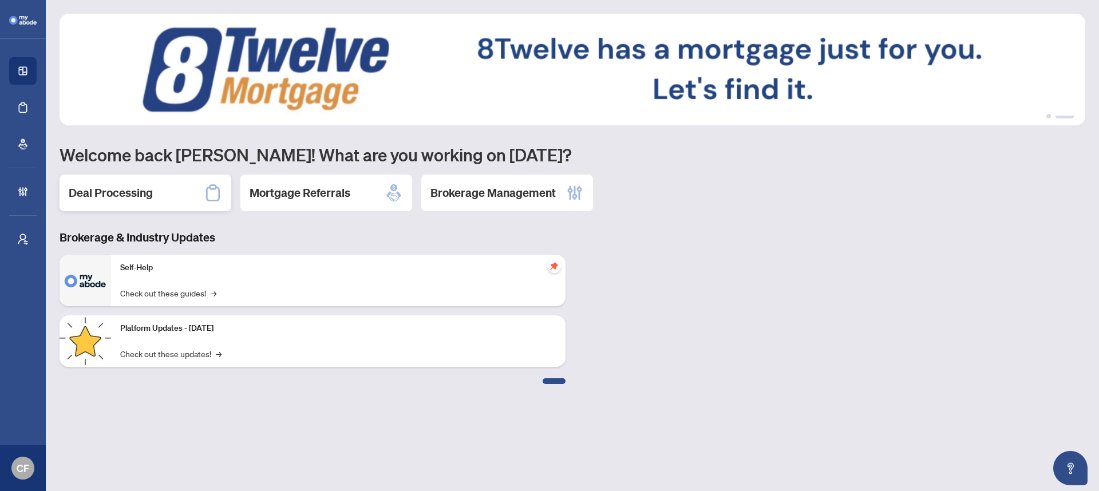
click at [196, 193] on div "Deal Processing" at bounding box center [146, 193] width 172 height 37
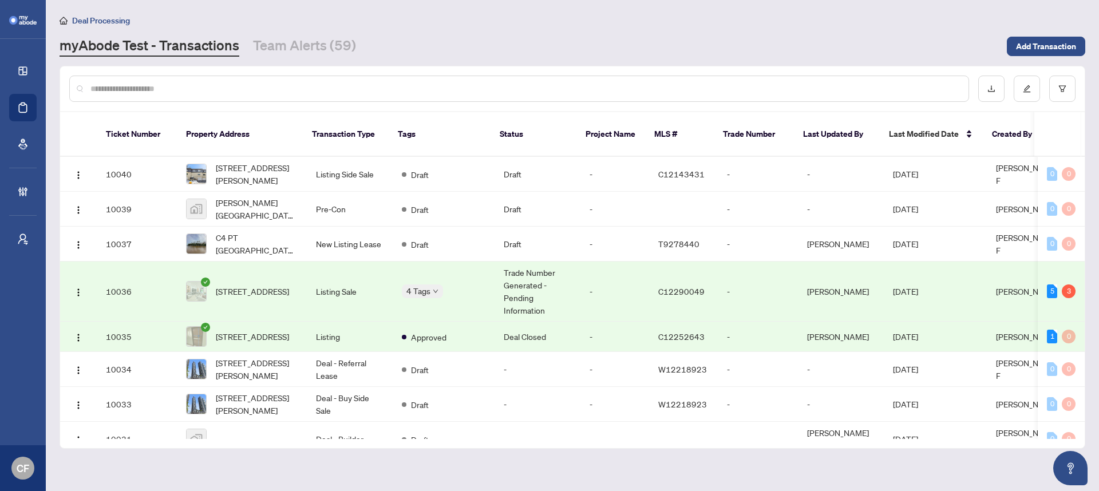
click at [1018, 57] on main "Deal Processing myAbode Test - Transactions Team Alerts (59) Add Transaction Ti…" at bounding box center [572, 245] width 1053 height 491
click at [1020, 52] on span "Add Transaction" at bounding box center [1046, 46] width 60 height 18
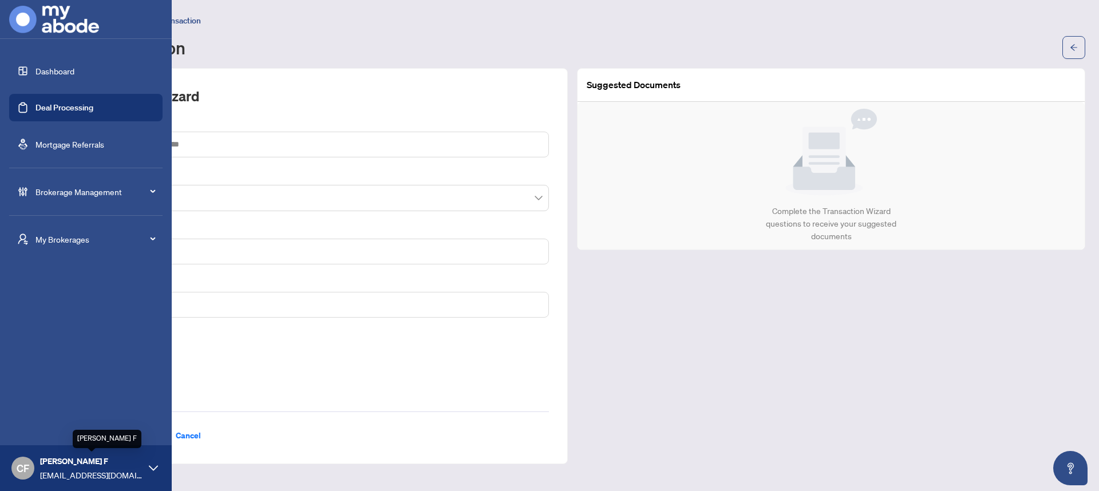
click at [72, 458] on span "[PERSON_NAME] F" at bounding box center [91, 461] width 103 height 13
click at [45, 419] on span "Logout" at bounding box center [46, 424] width 26 height 18
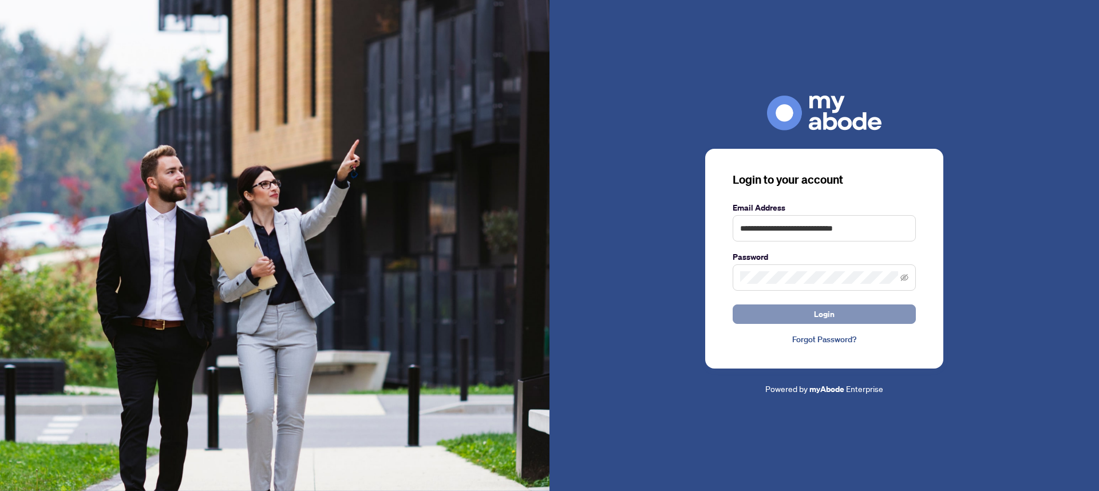
click at [846, 308] on button "Login" at bounding box center [824, 313] width 183 height 19
